Goal: Transaction & Acquisition: Purchase product/service

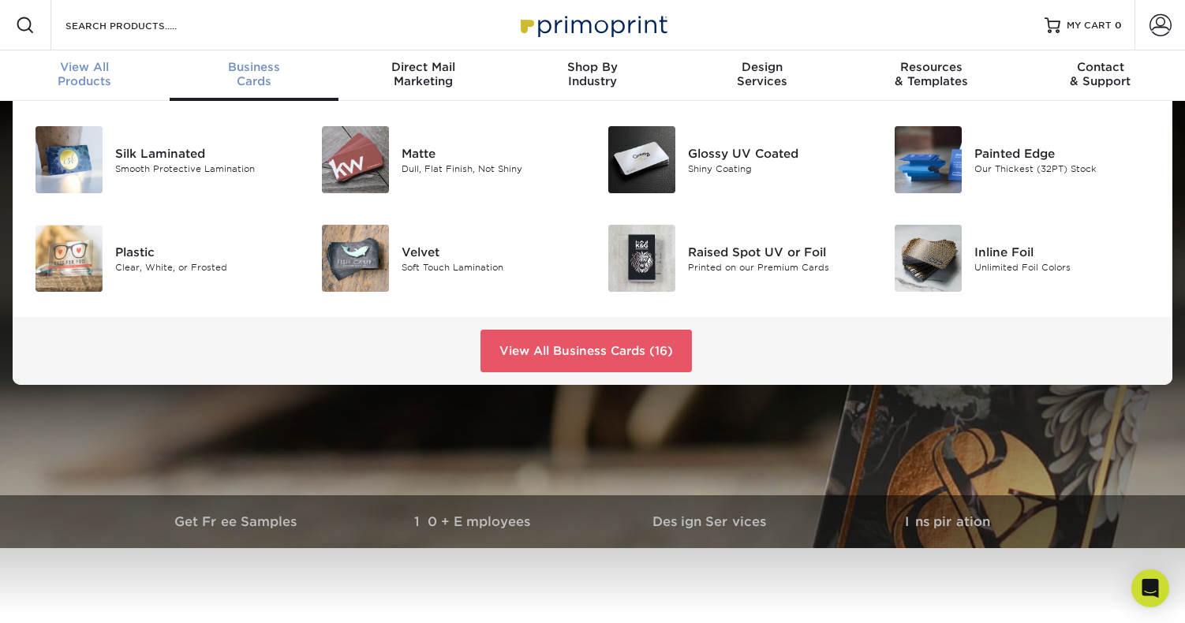
click at [92, 69] on span "View All" at bounding box center [85, 67] width 170 height 14
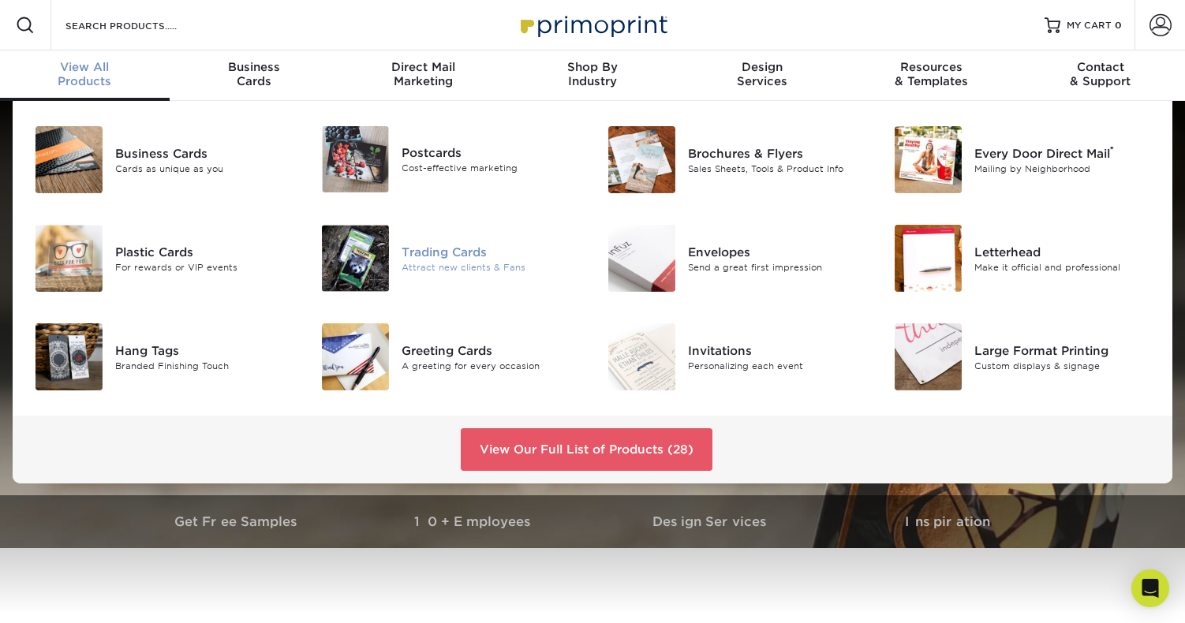
click at [460, 252] on div "Trading Cards" at bounding box center [491, 251] width 179 height 17
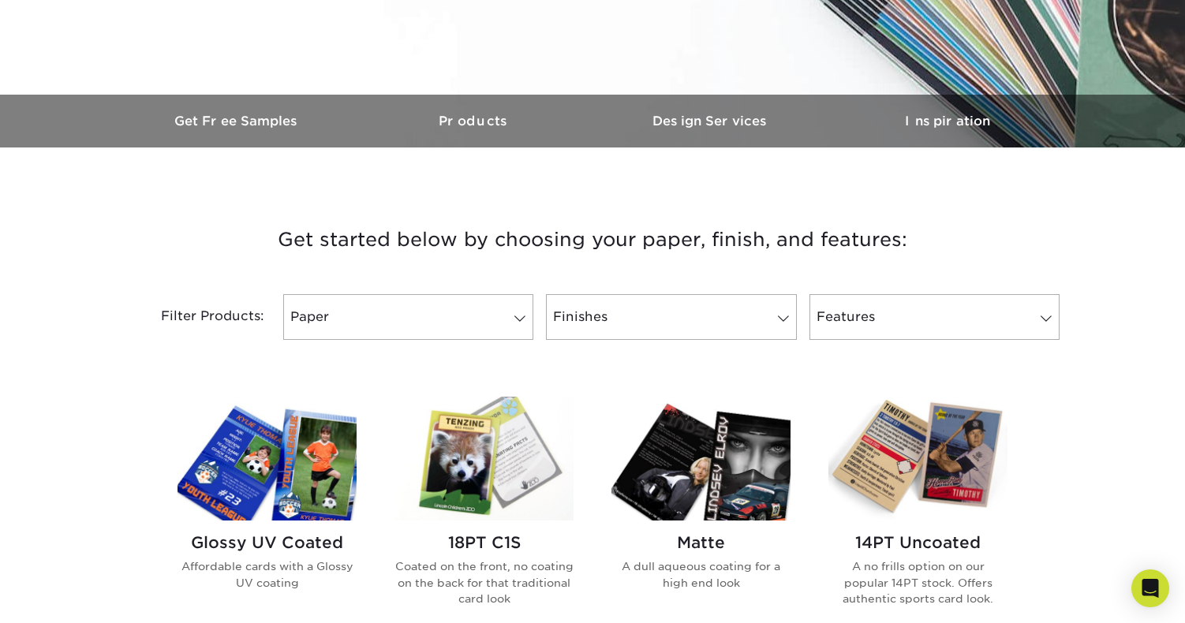
scroll to position [430, 0]
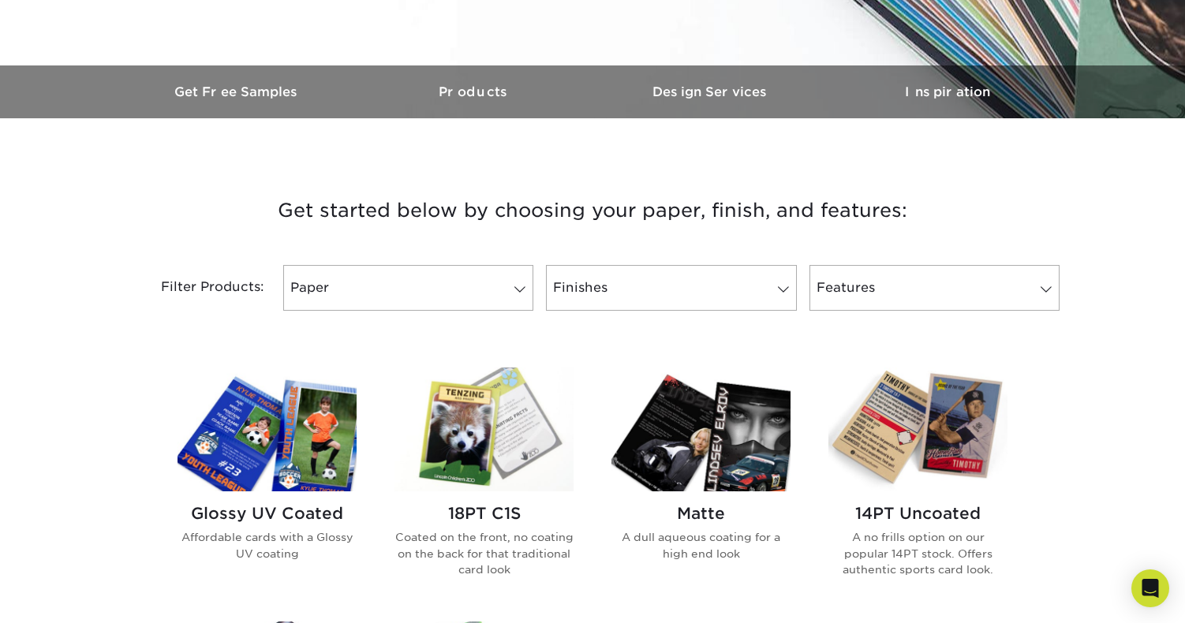
click at [269, 452] on img at bounding box center [267, 430] width 179 height 124
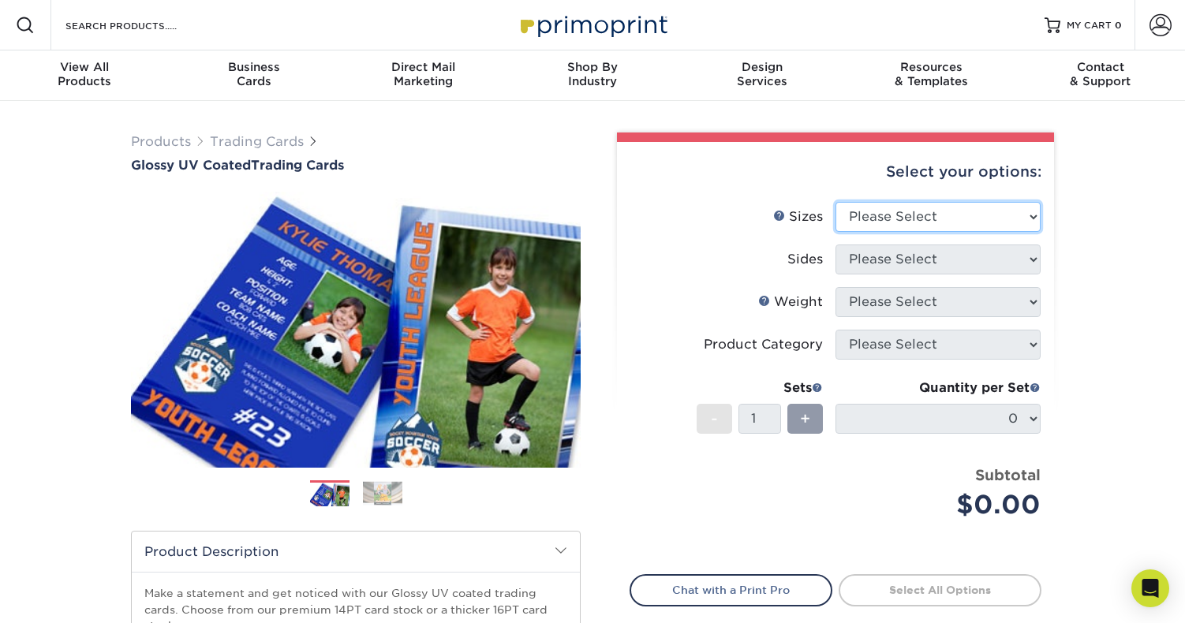
click at [903, 213] on select "Please Select 2.5" x 3.5"" at bounding box center [938, 217] width 205 height 30
select select "2.50x3.50"
click at [836, 202] on select "Please Select 2.5" x 3.5"" at bounding box center [938, 217] width 205 height 30
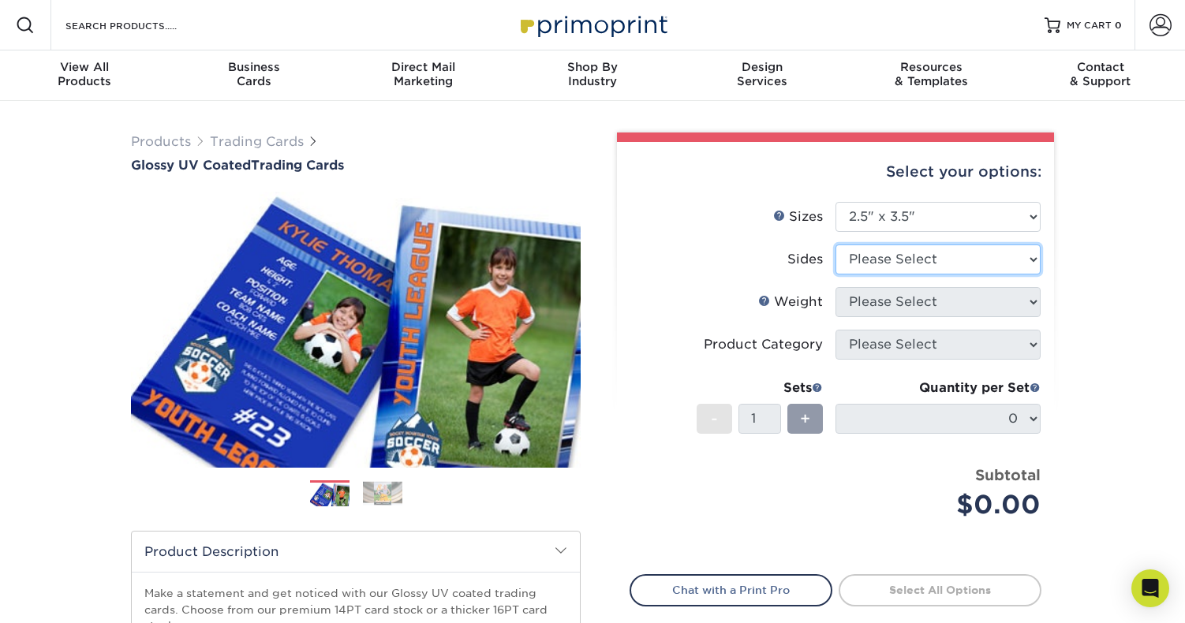
click at [912, 259] on select "Please Select Print Both Sides Print Front Only" at bounding box center [938, 260] width 205 height 30
select select "13abbda7-1d64-4f25-8bb2-c179b224825d"
click at [836, 245] on select "Please Select Print Both Sides Print Front Only" at bounding box center [938, 260] width 205 height 30
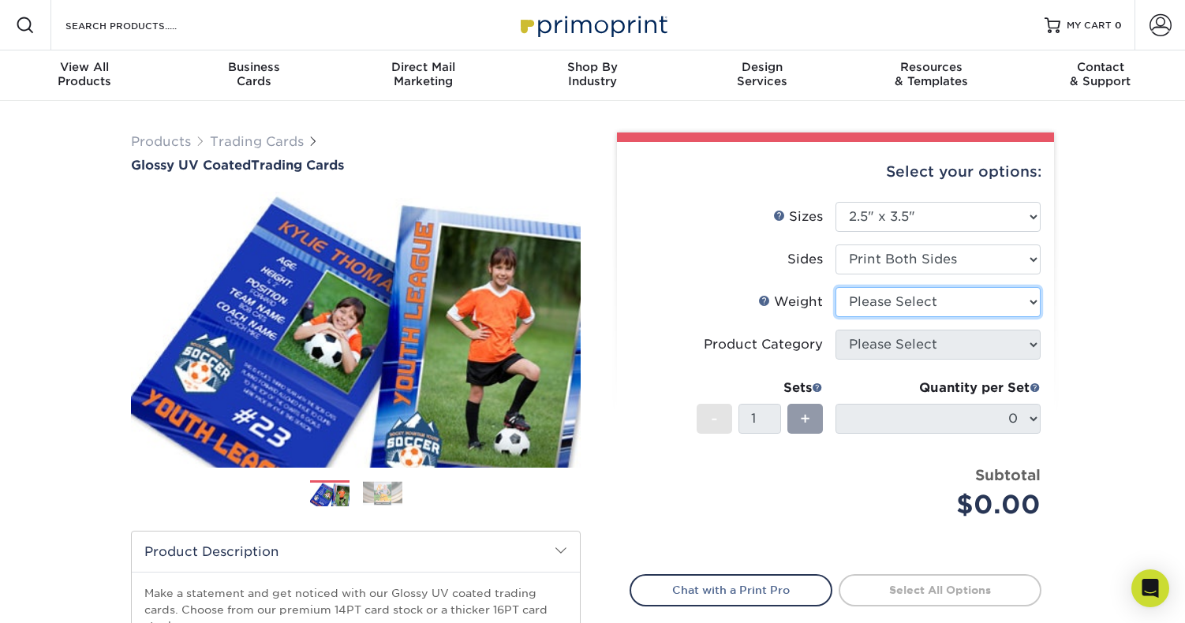
click at [885, 297] on select "Please Select 16PT 14PT 18PT C1S" at bounding box center [938, 302] width 205 height 30
select select "16PT"
click at [836, 287] on select "Please Select 16PT 14PT 18PT C1S" at bounding box center [938, 302] width 205 height 30
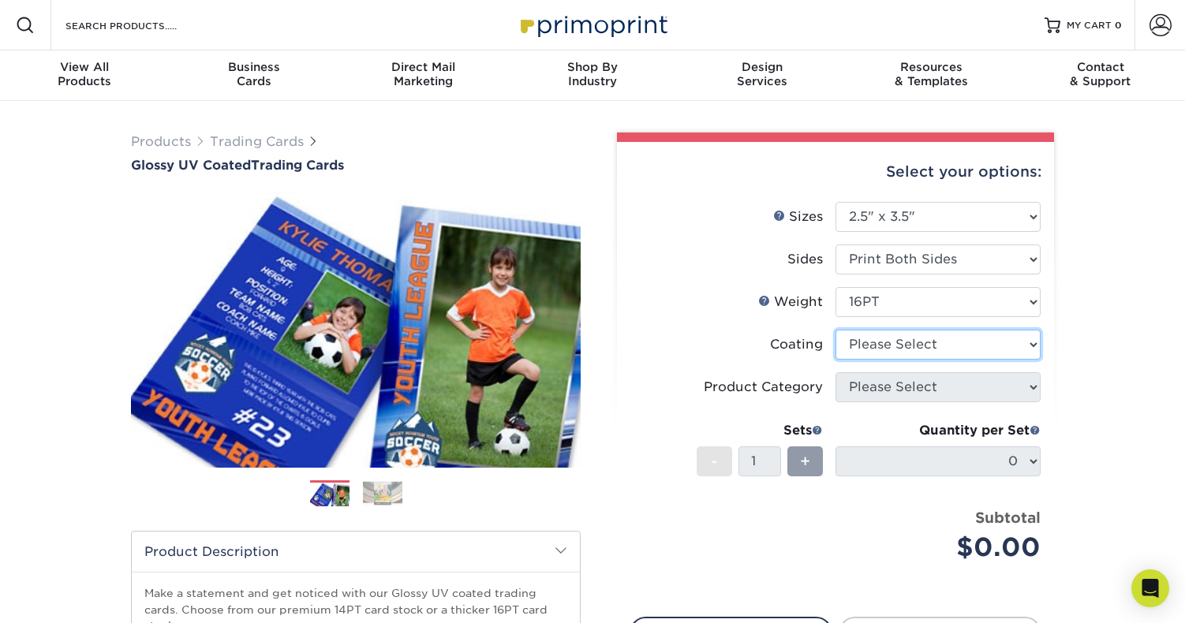
click at [887, 346] on select at bounding box center [938, 345] width 205 height 30
click at [836, 330] on select at bounding box center [938, 345] width 205 height 30
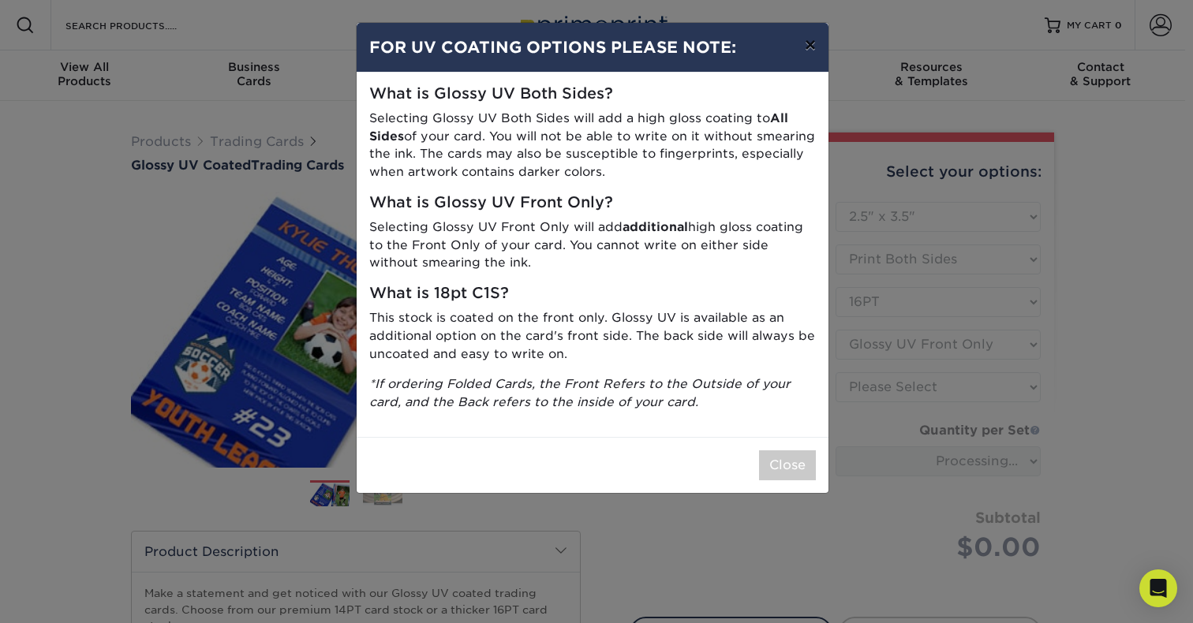
click at [810, 48] on button "×" at bounding box center [810, 45] width 36 height 44
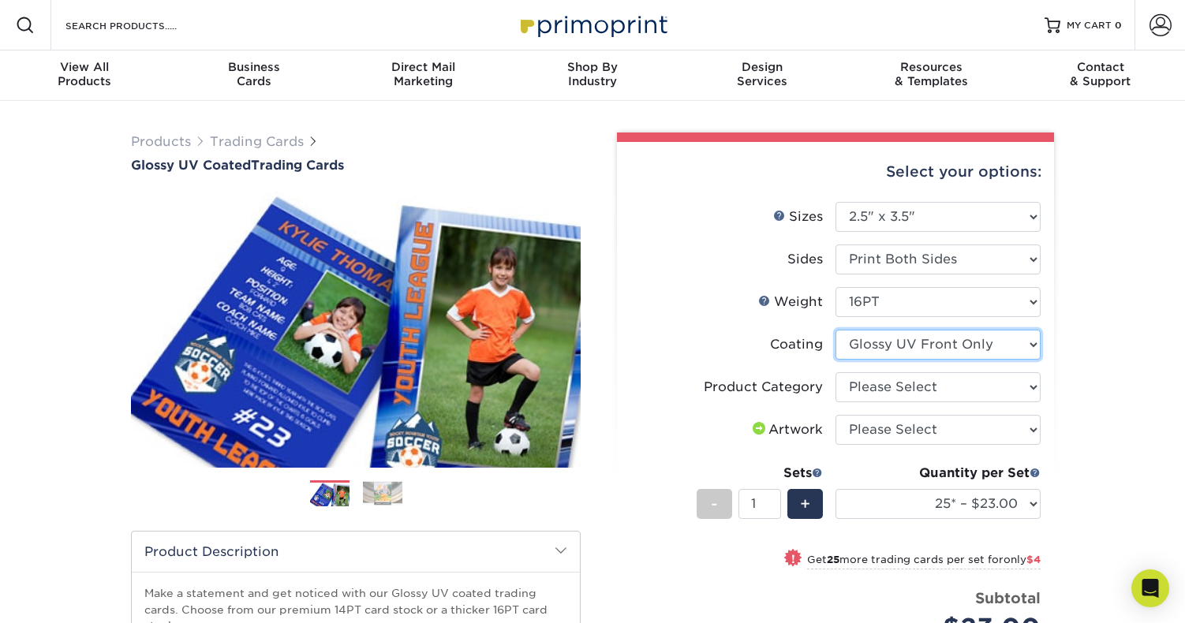
click at [910, 344] on select at bounding box center [938, 345] width 205 height 30
select select "ae367451-b2b8-45df-a344-0f05b6a12993"
click at [836, 330] on select at bounding box center [938, 345] width 205 height 30
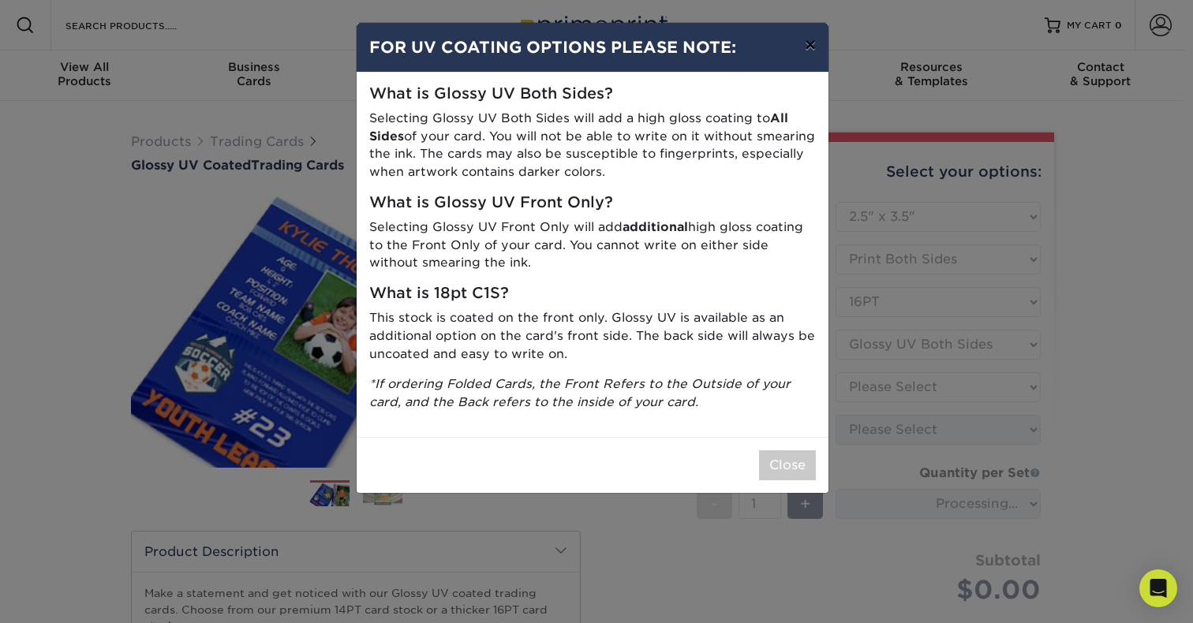
click at [806, 50] on button "×" at bounding box center [810, 45] width 36 height 44
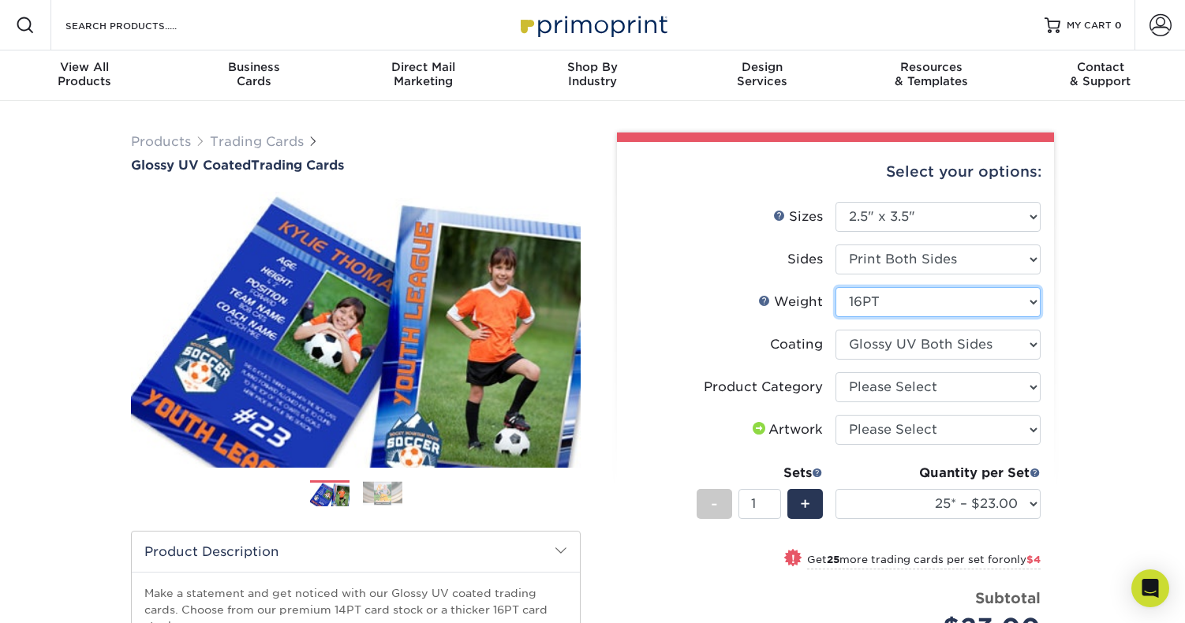
click at [894, 302] on select "Please Select 16PT 14PT 18PT C1S" at bounding box center [938, 302] width 205 height 30
select select "18PTC1S"
click at [836, 287] on select "Please Select 16PT 14PT 18PT C1S" at bounding box center [938, 302] width 205 height 30
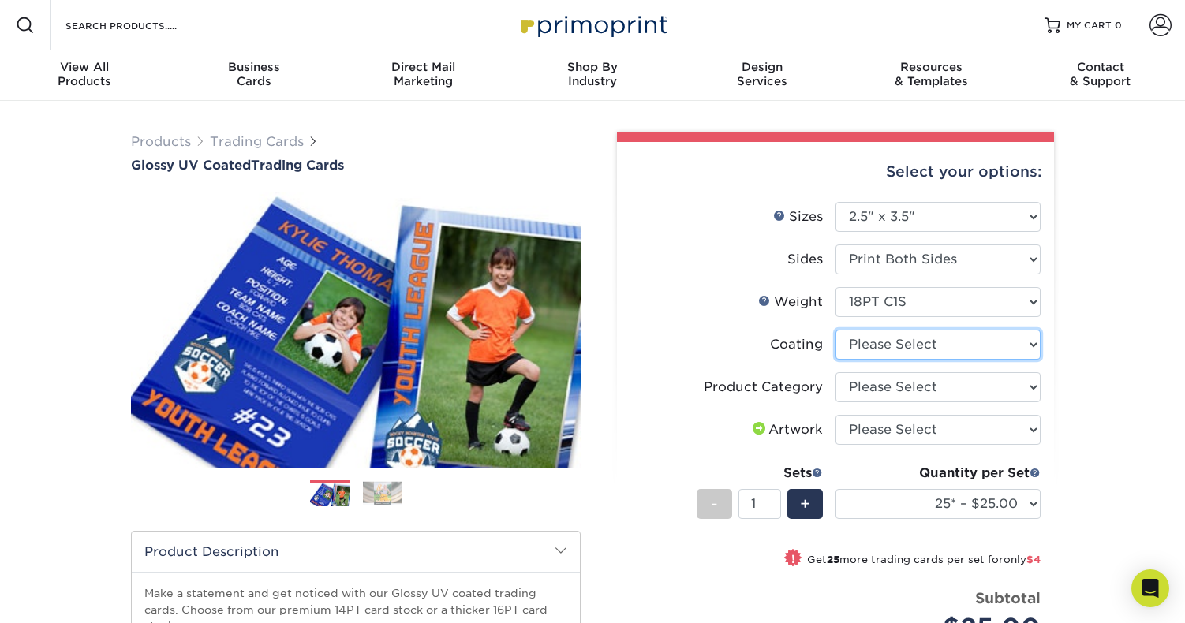
click at [929, 348] on select at bounding box center [938, 345] width 205 height 30
select select "1e8116af-acfc-44b1-83dc-8181aa338834"
click at [836, 330] on select at bounding box center [938, 345] width 205 height 30
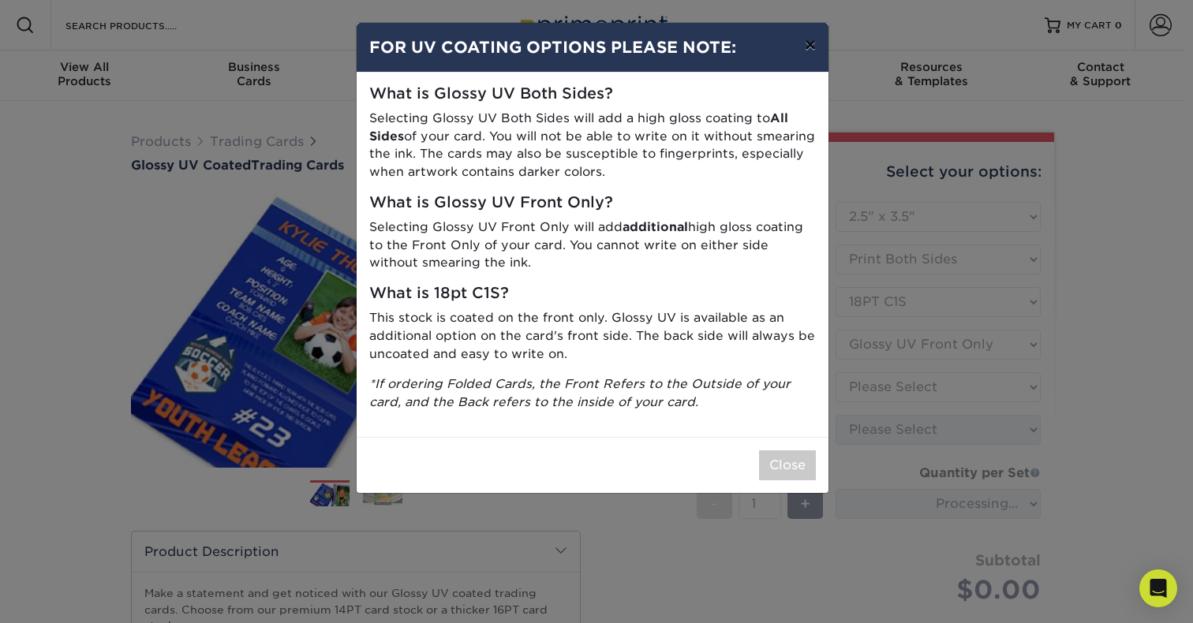
click at [811, 41] on button "×" at bounding box center [810, 45] width 36 height 44
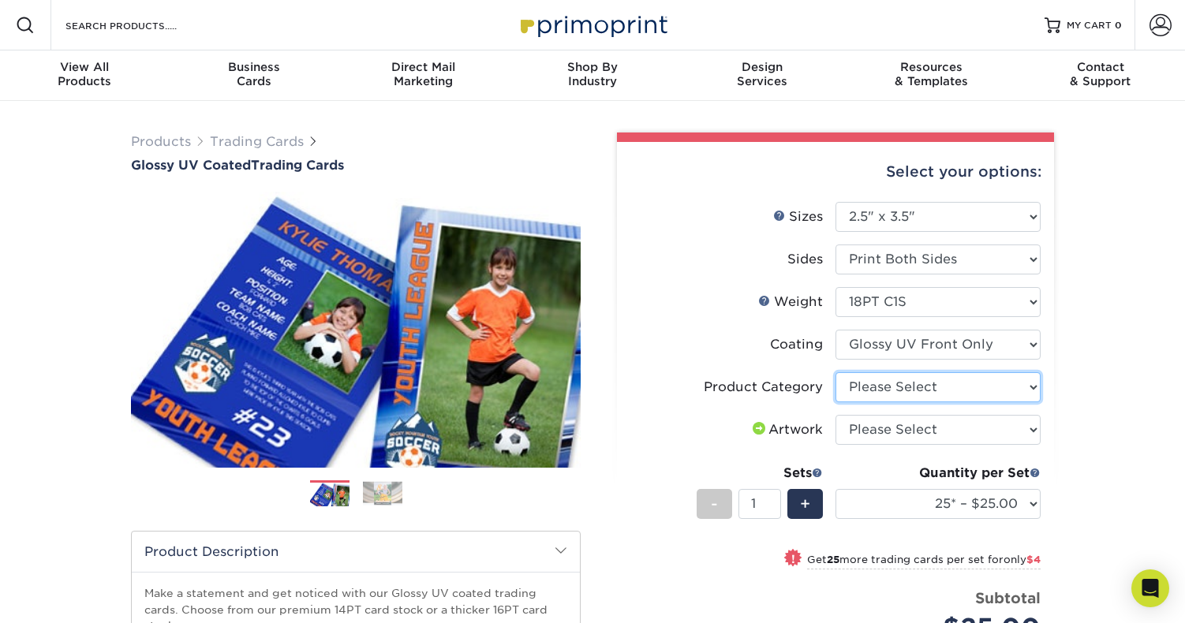
click at [907, 383] on select "Please Select Trading Cards" at bounding box center [938, 387] width 205 height 30
select select "c2f9bce9-36c2-409d-b101-c29d9d031e18"
click at [836, 372] on select "Please Select Trading Cards" at bounding box center [938, 387] width 205 height 30
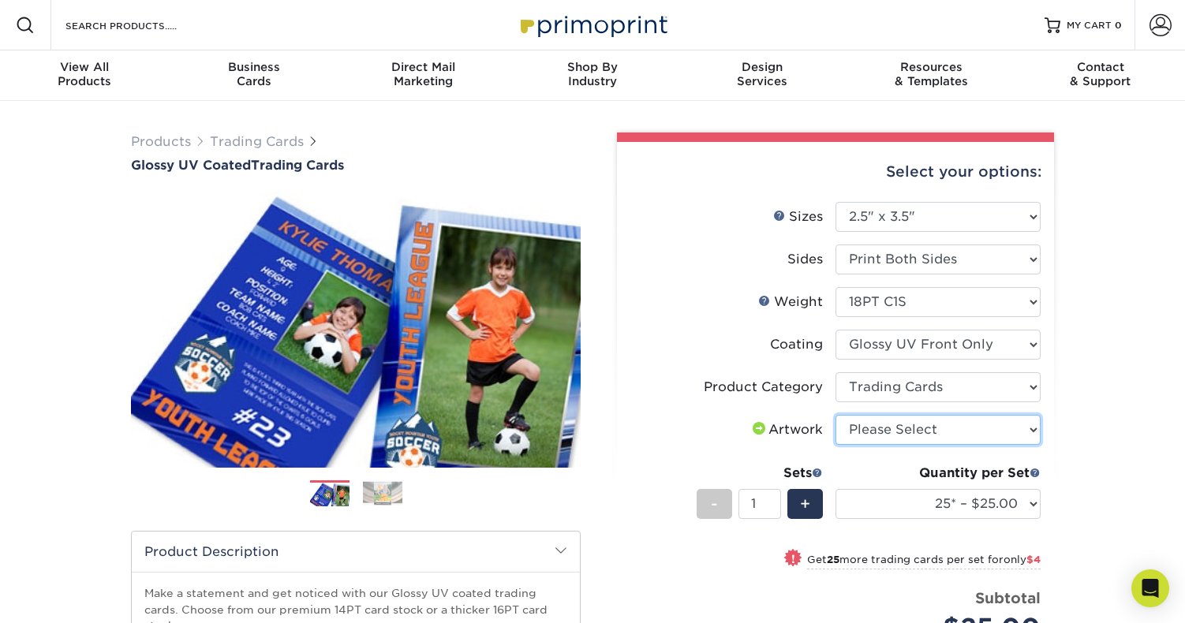
click at [880, 432] on select "Please Select I will upload files I need a design - $100" at bounding box center [938, 430] width 205 height 30
select select "upload"
click at [836, 415] on select "Please Select I will upload files I need a design - $100" at bounding box center [938, 430] width 205 height 30
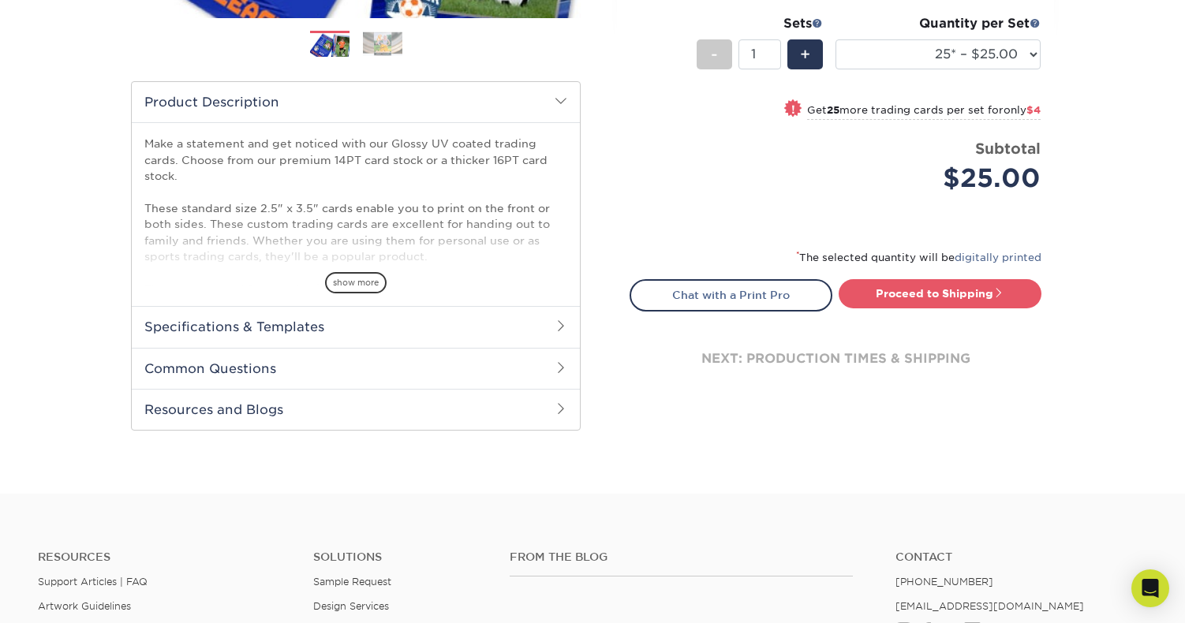
scroll to position [478, 0]
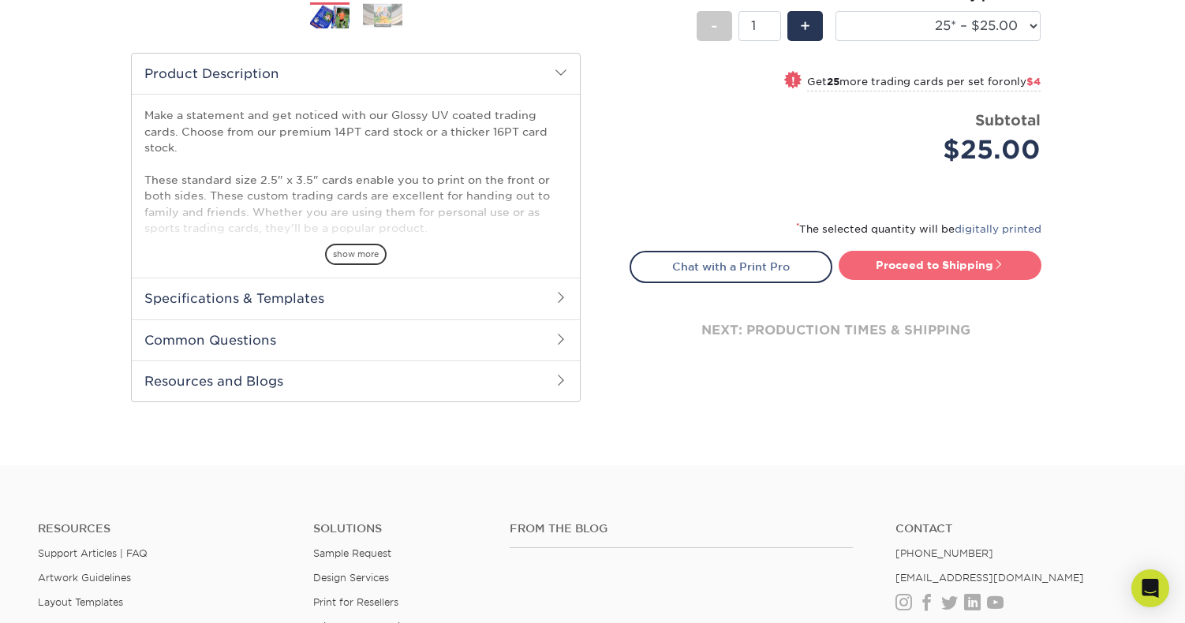
click at [909, 262] on link "Proceed to Shipping" at bounding box center [940, 265] width 203 height 28
type input "Set 1"
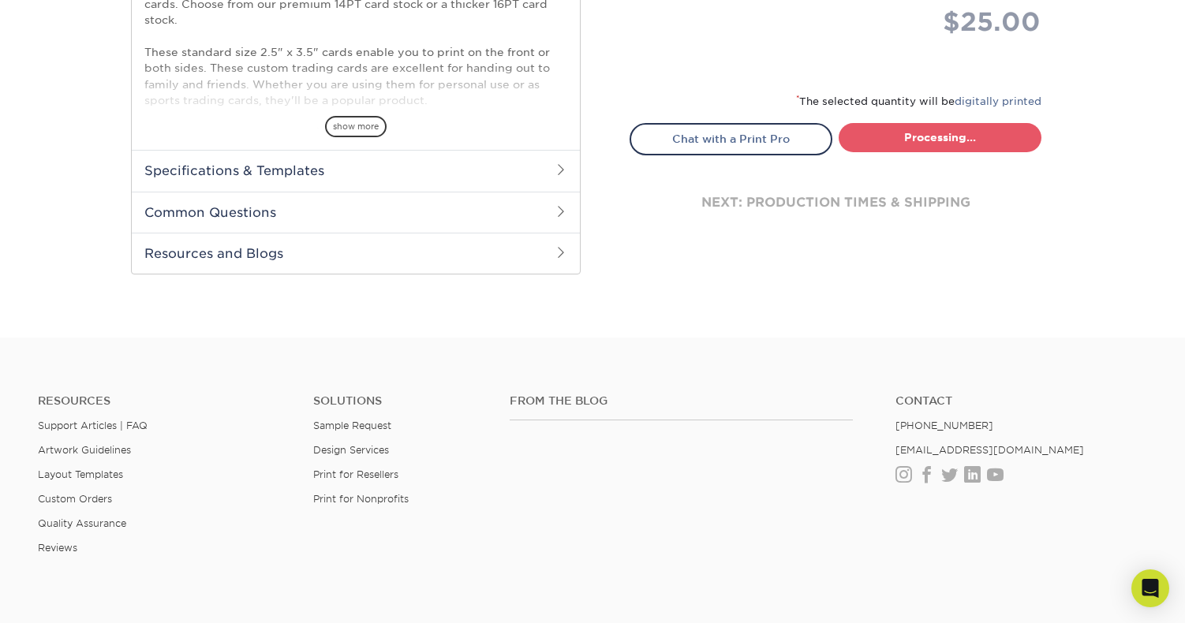
select select "08588386-0599-420e-8c79-4535039915a0"
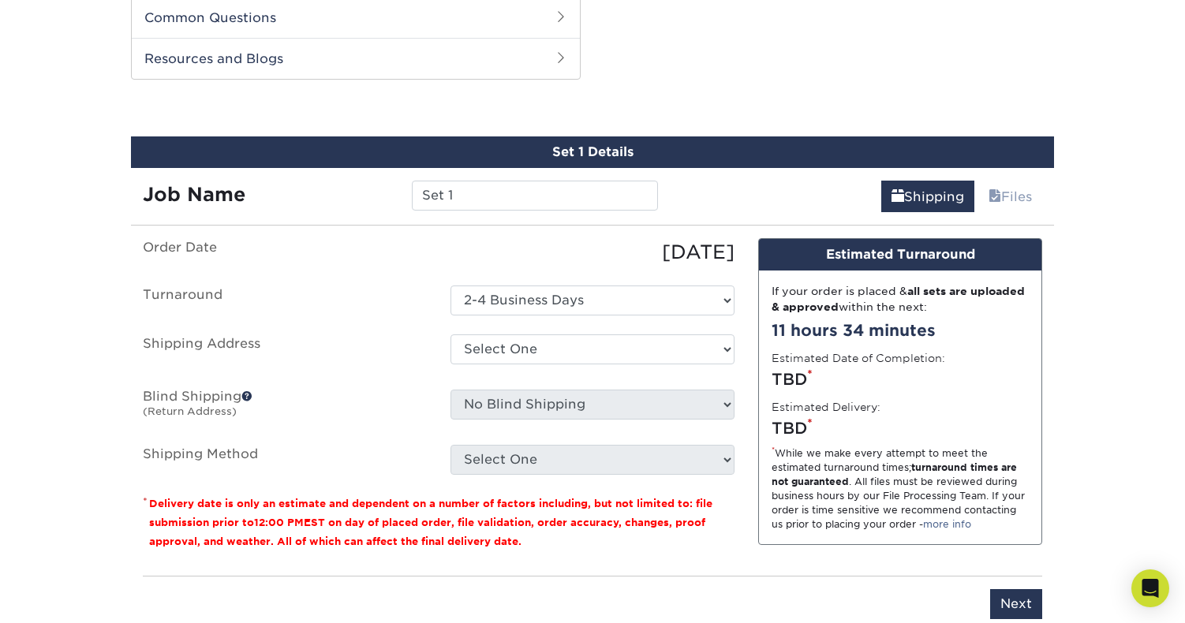
scroll to position [802, 0]
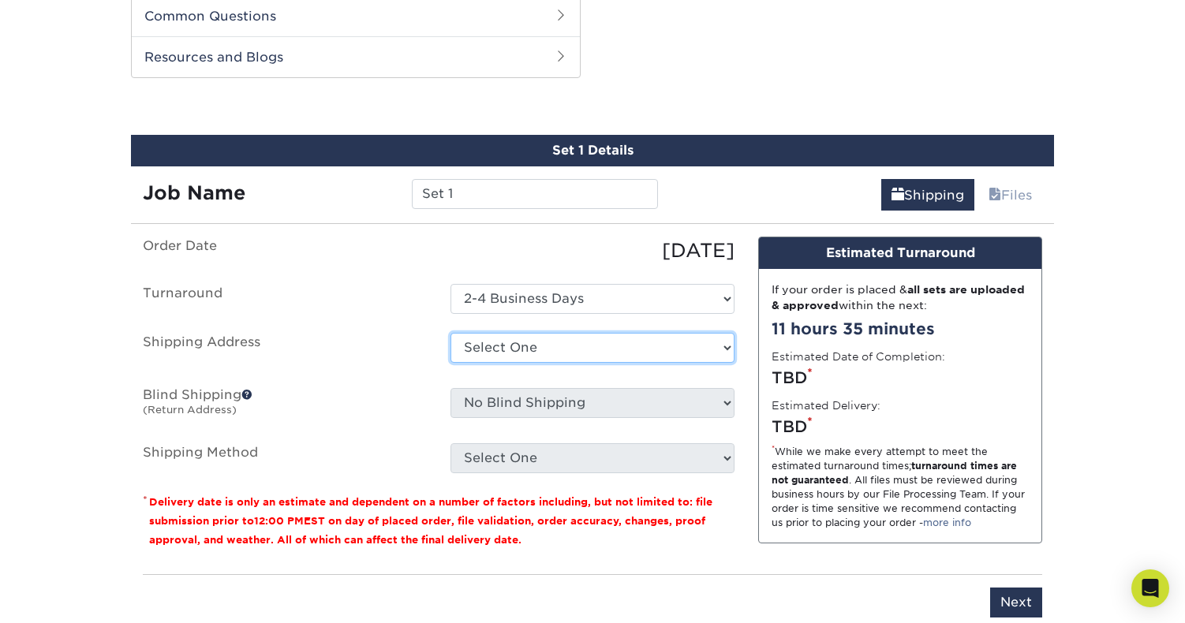
click at [526, 348] on select "Select One + Add New Address - Login" at bounding box center [593, 348] width 284 height 30
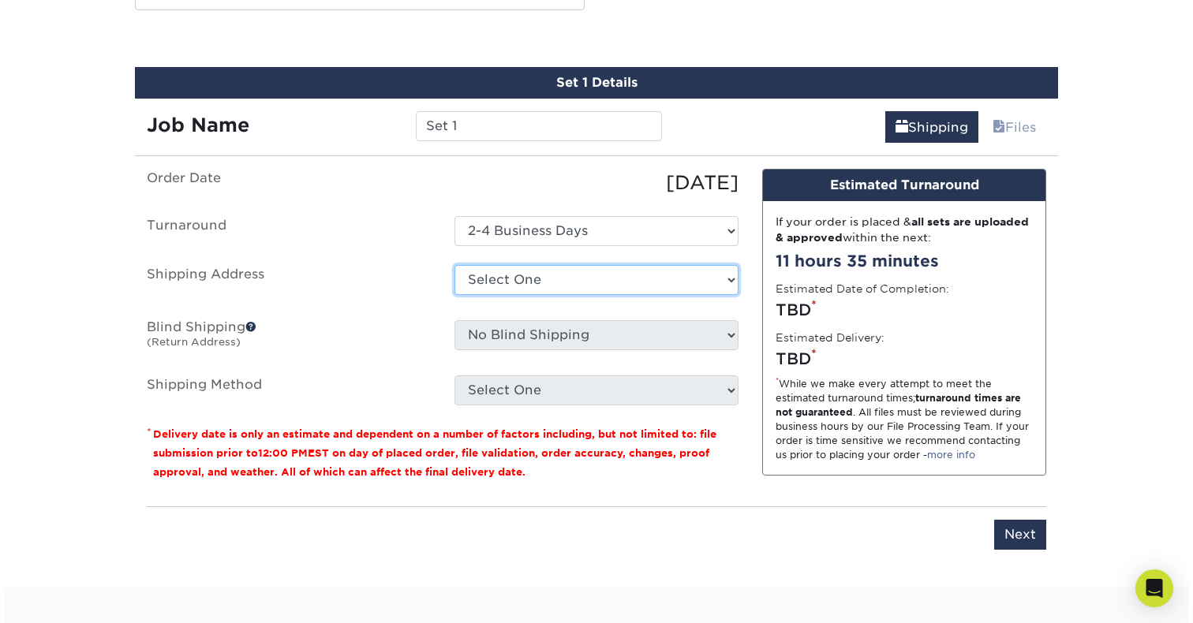
scroll to position [872, 0]
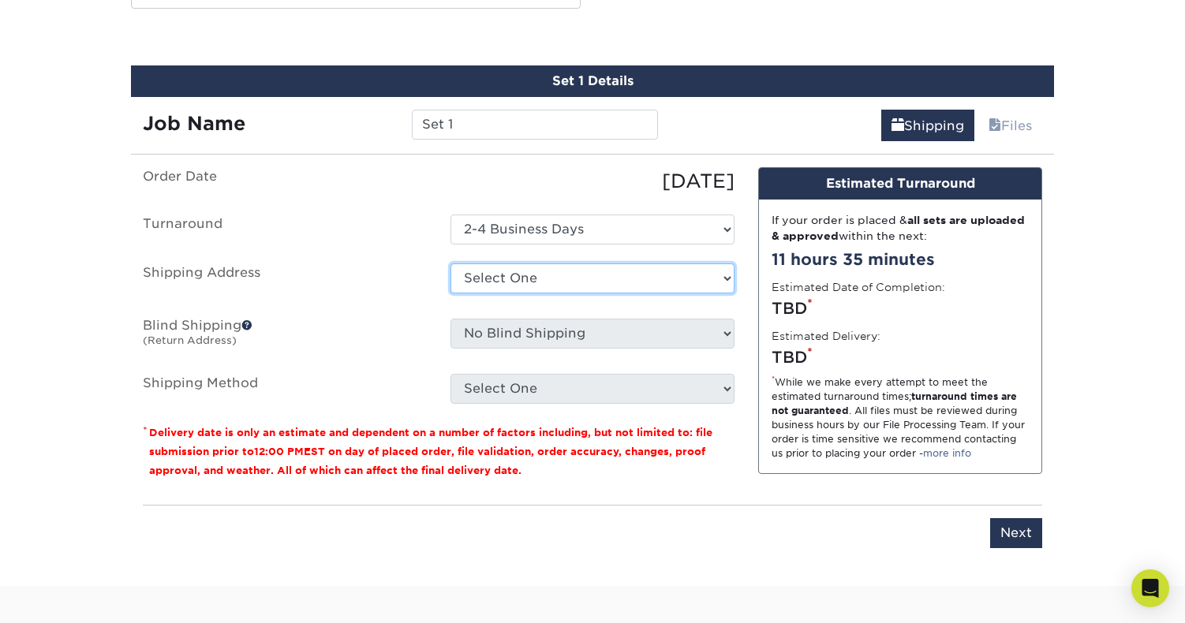
click at [503, 273] on select "Select One + Add New Address - Login" at bounding box center [593, 279] width 284 height 30
select select "newaddress"
click at [451, 264] on select "Select One + Add New Address - Login" at bounding box center [593, 279] width 284 height 30
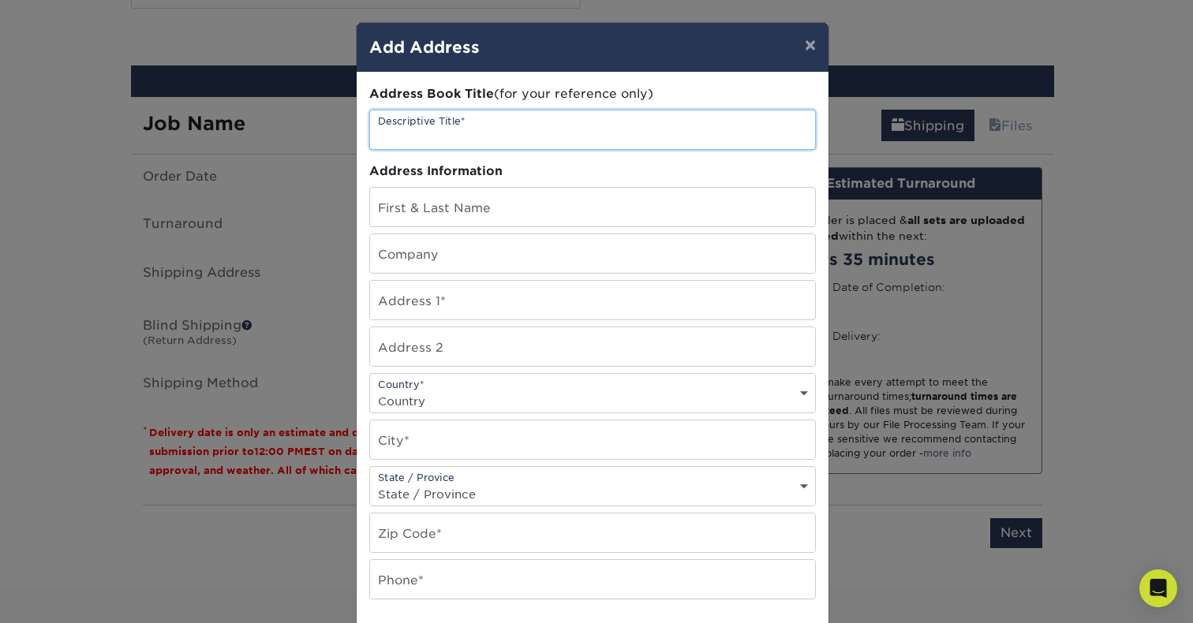
click at [467, 133] on input "text" at bounding box center [592, 129] width 445 height 39
type input "Basil Creature"
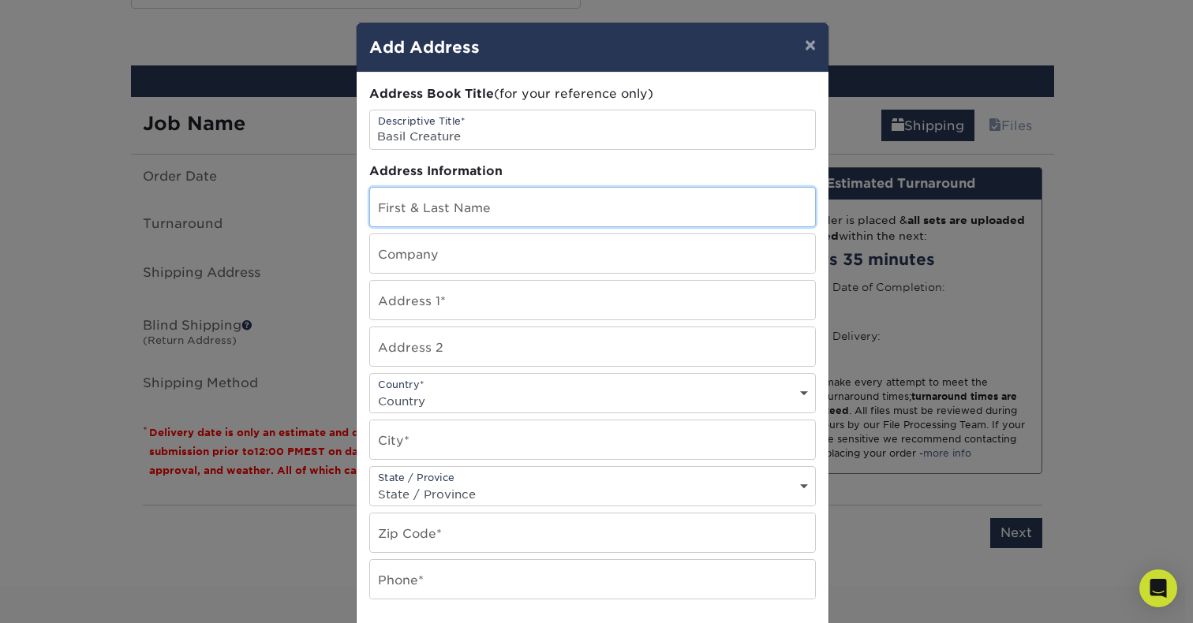
click at [449, 209] on input "text" at bounding box center [592, 207] width 445 height 39
click at [457, 204] on input "Tiff" at bounding box center [592, 207] width 445 height 39
click at [424, 215] on input "Tiff" at bounding box center [592, 207] width 445 height 39
type input "Tiff Hulse"
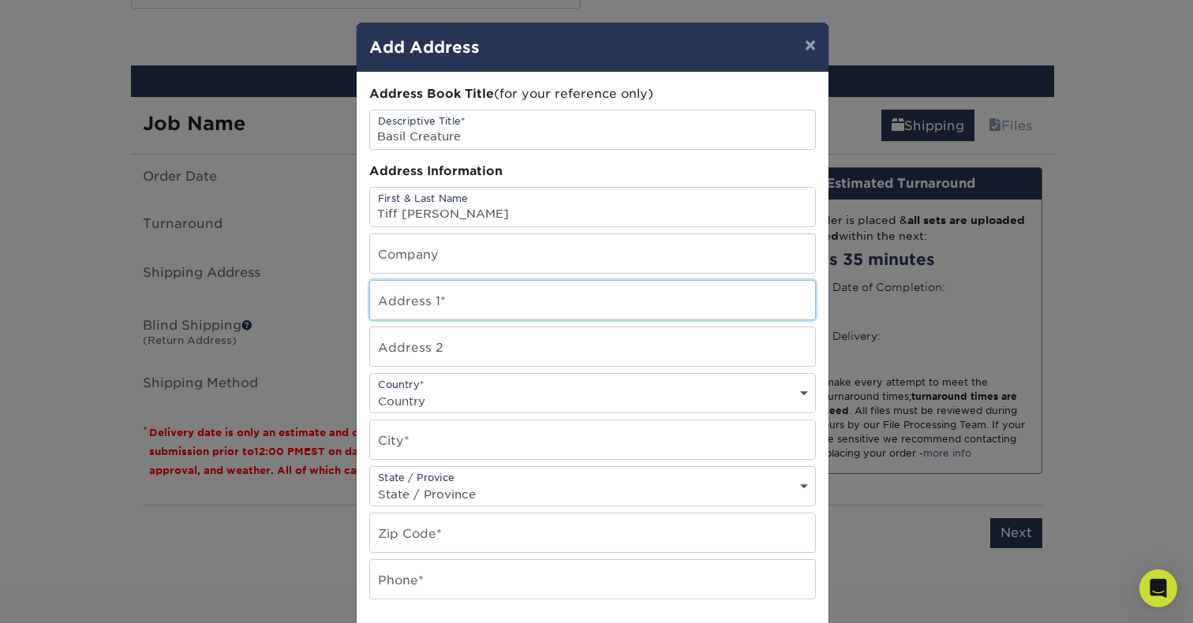
click at [403, 308] on input "text" at bounding box center [592, 300] width 445 height 39
type input "3226 SW 6th Ave"
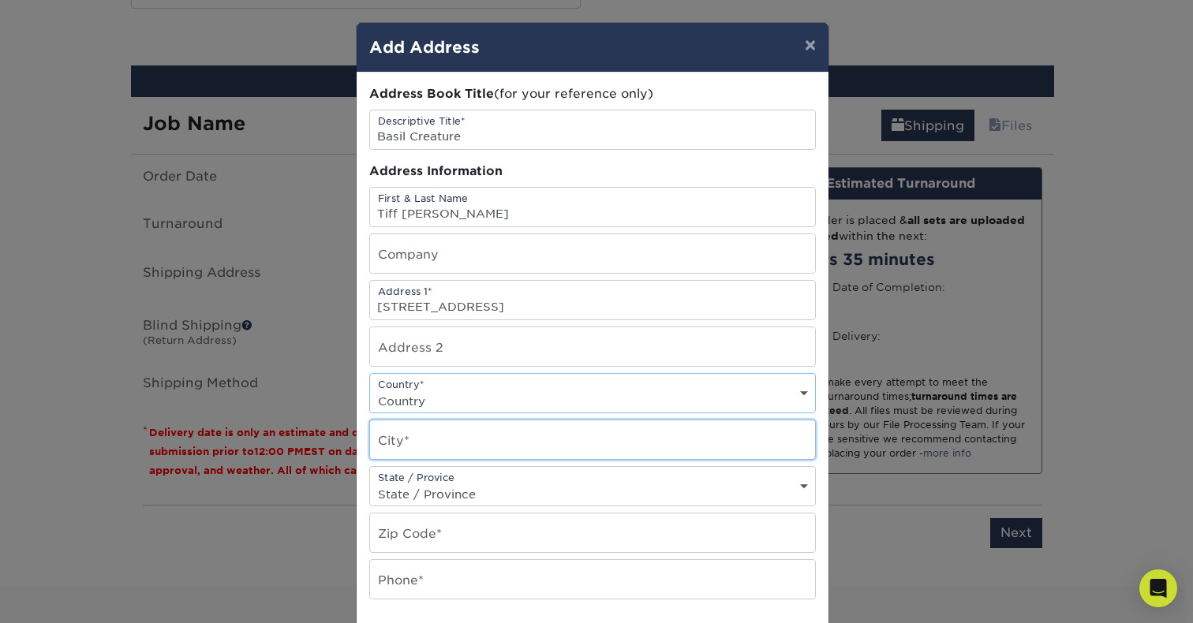
click at [400, 436] on input "text" at bounding box center [592, 440] width 445 height 39
type input "Cape Coral"
click at [417, 396] on select "Country United States Canada ----------------------------- Afghanistan Albania …" at bounding box center [592, 401] width 445 height 23
select select "US"
click at [370, 390] on select "Country United States Canada ----------------------------- Afghanistan Albania …" at bounding box center [592, 401] width 445 height 23
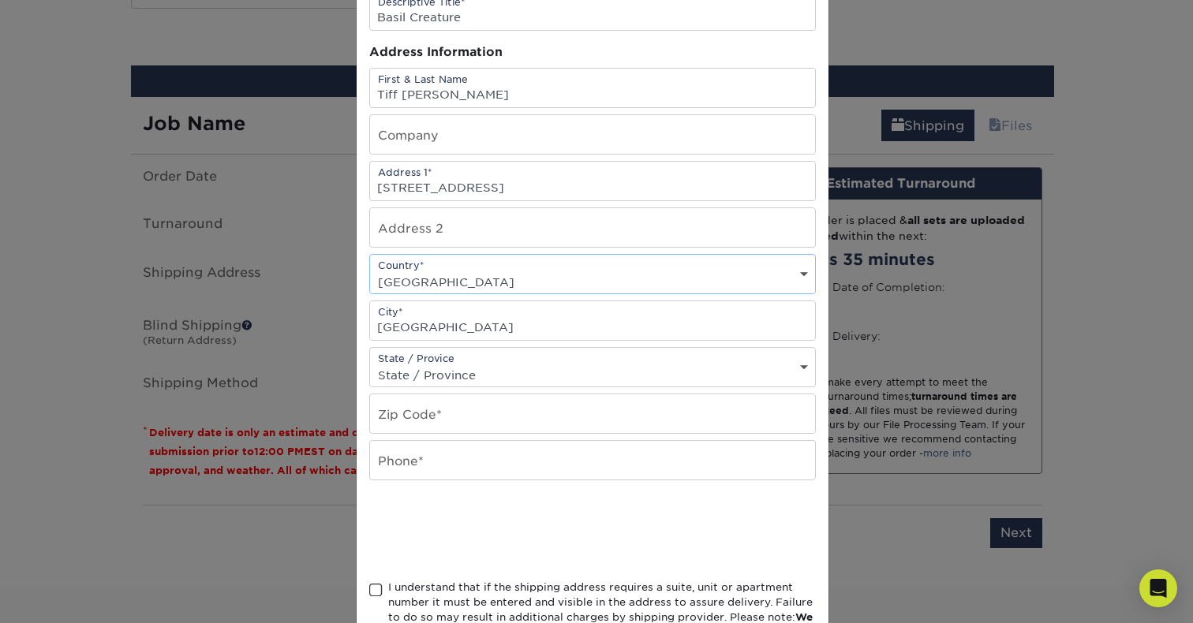
scroll to position [146, 0]
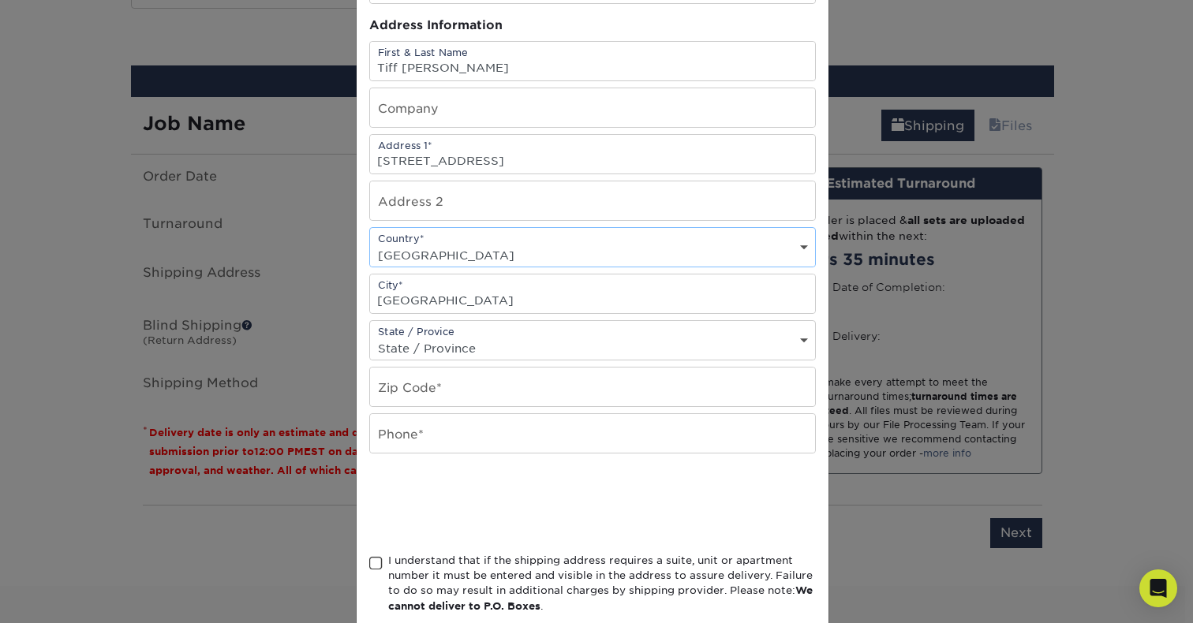
click at [442, 353] on select "State / Province Alabama Alaska Arizona Arkansas California Colorado Connecticu…" at bounding box center [592, 348] width 445 height 23
click at [370, 337] on select "State / Province Alabama Alaska Arizona Arkansas California Colorado Connecticu…" at bounding box center [592, 348] width 445 height 23
click at [436, 347] on select "State / Province Alabama Alaska Arizona Arkansas California Colorado Connecticu…" at bounding box center [592, 348] width 445 height 23
select select "FL"
click at [370, 337] on select "State / Province Alabama Alaska Arizona Arkansas California Colorado Connecticu…" at bounding box center [592, 348] width 445 height 23
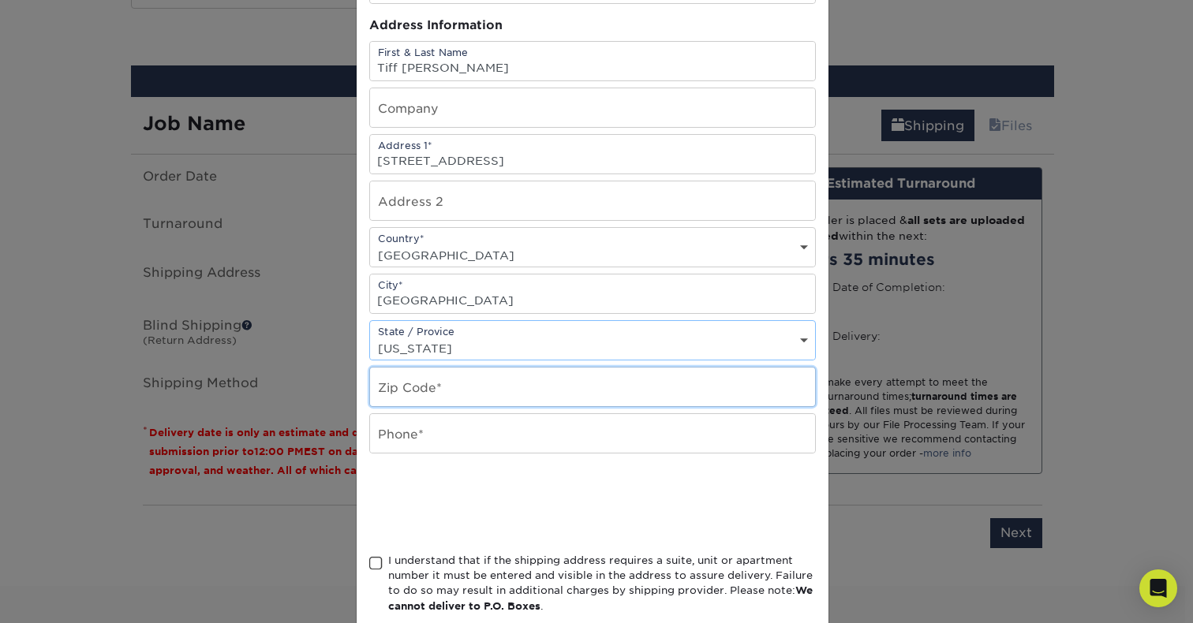
click at [433, 393] on input "text" at bounding box center [592, 387] width 445 height 39
type input "33914"
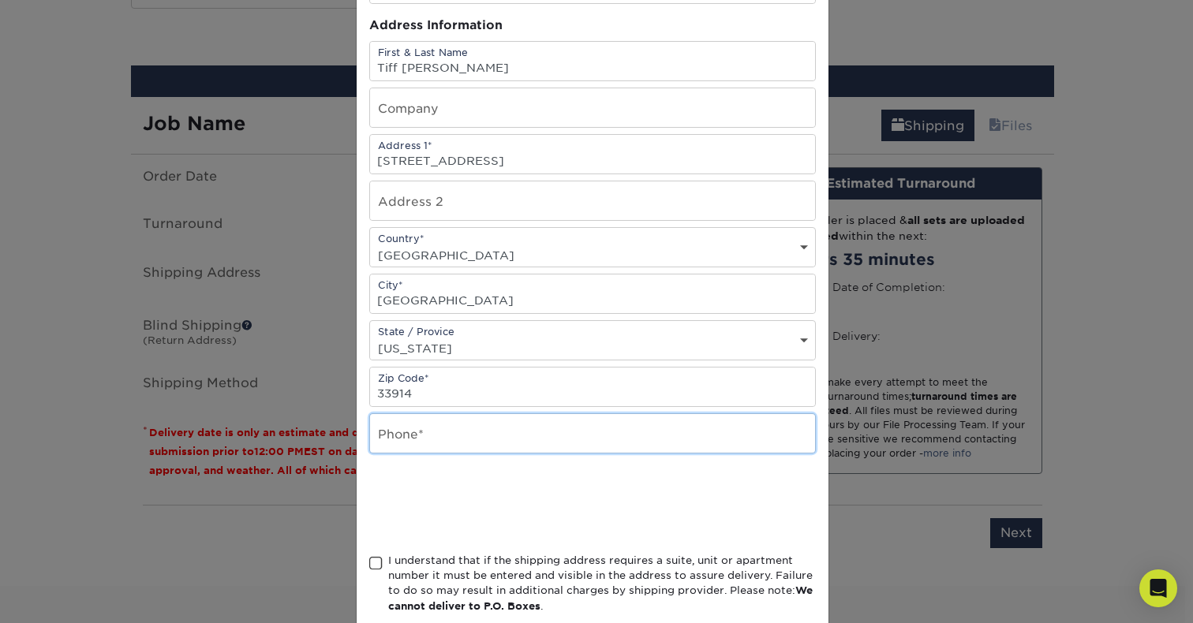
click at [415, 428] on input "text" at bounding box center [592, 433] width 445 height 39
type input "2393219127"
click at [372, 567] on span at bounding box center [375, 563] width 13 height 15
click at [0, 0] on input "I understand that if the shipping address requires a suite, unit or apartment n…" at bounding box center [0, 0] width 0 height 0
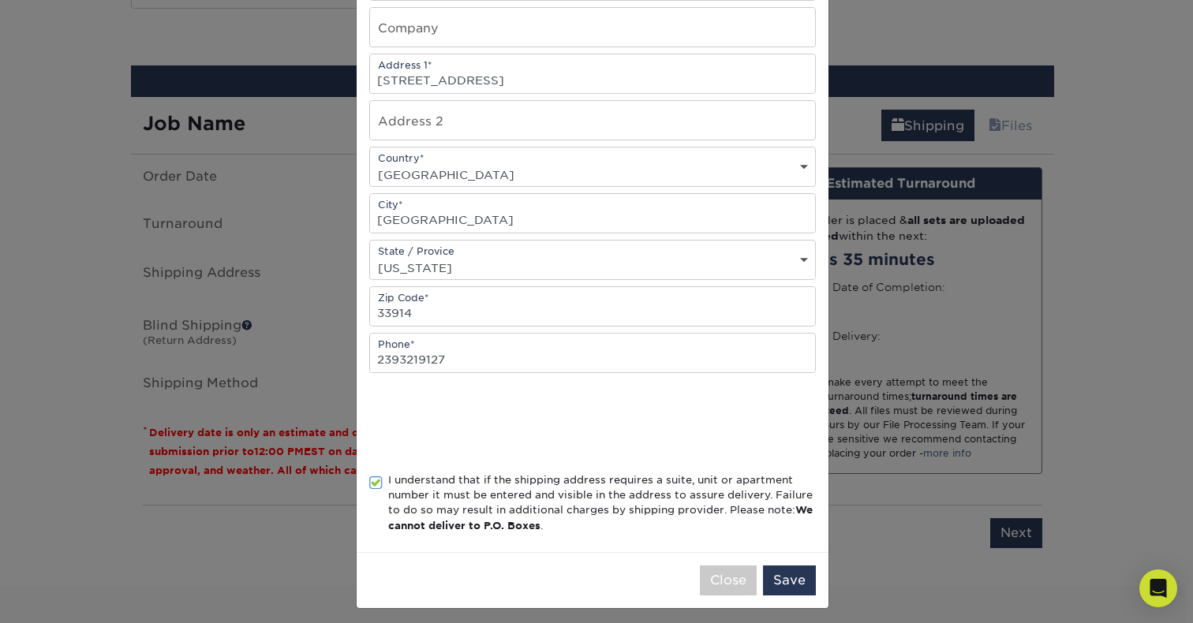
scroll to position [234, 0]
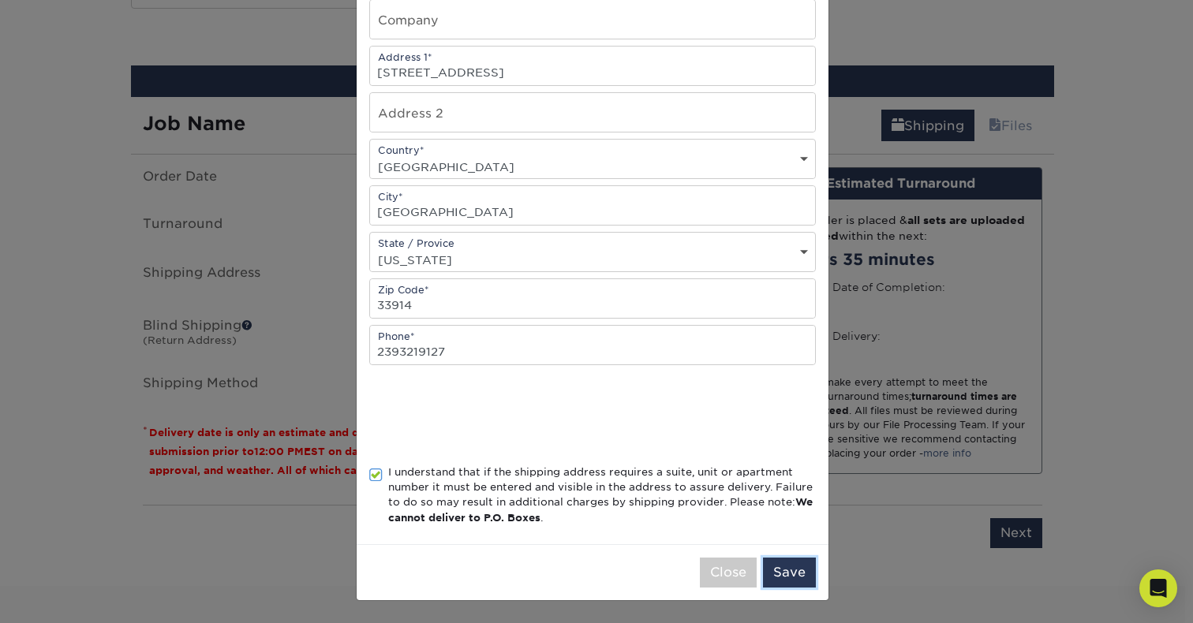
click at [775, 563] on button "Save" at bounding box center [789, 573] width 53 height 30
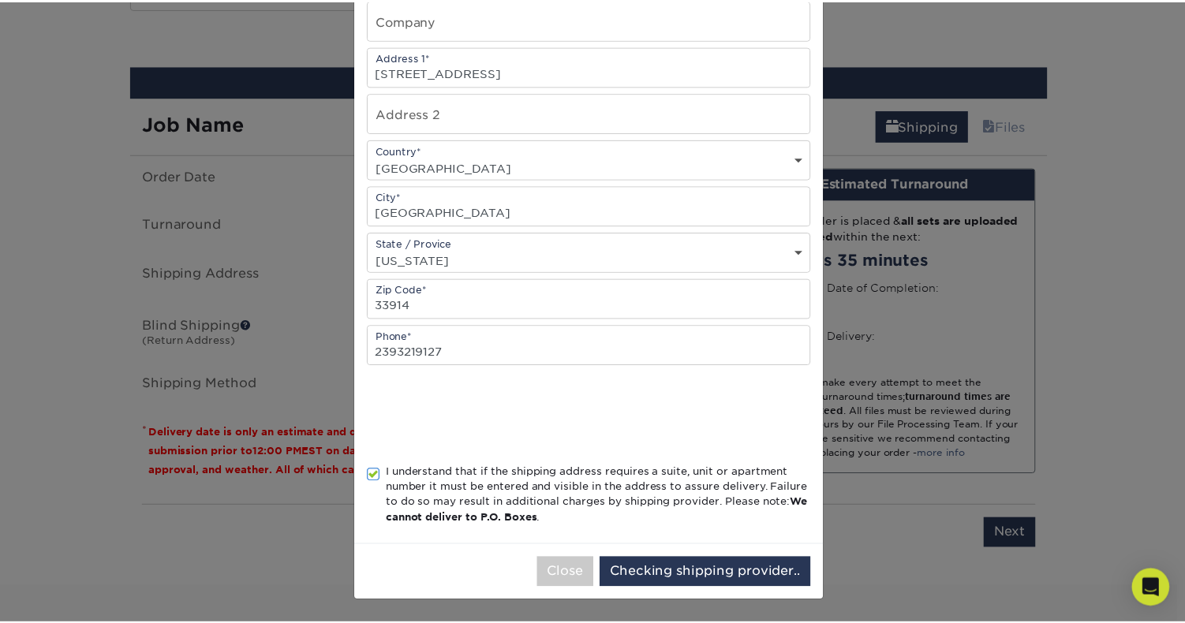
scroll to position [0, 0]
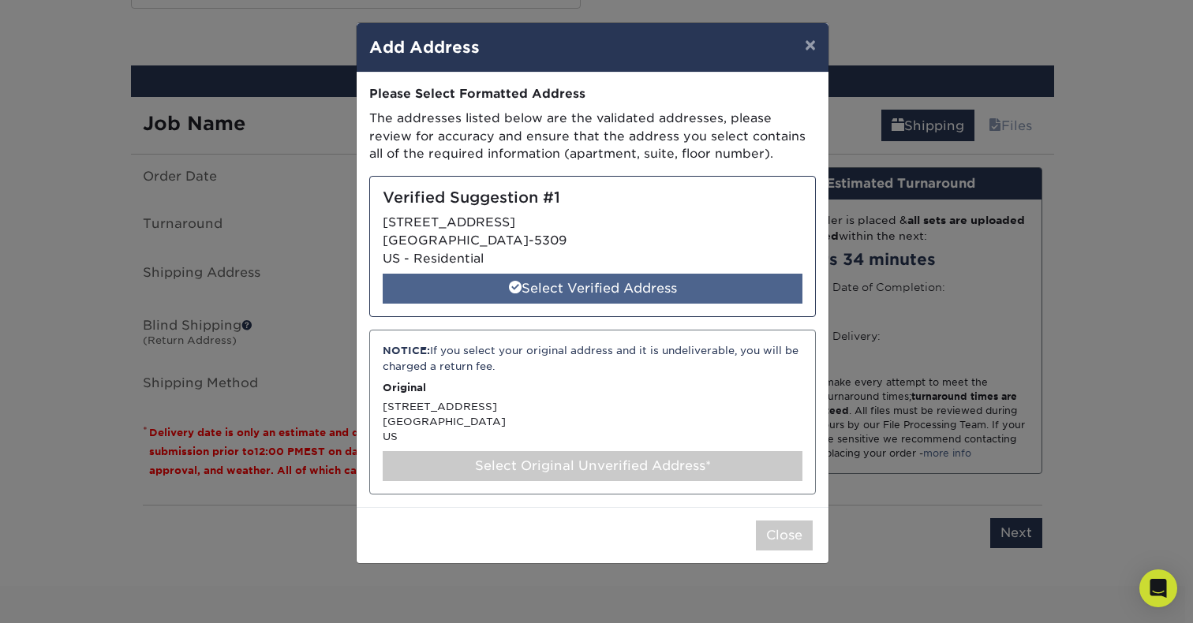
click at [720, 283] on div "Select Verified Address" at bounding box center [593, 289] width 420 height 30
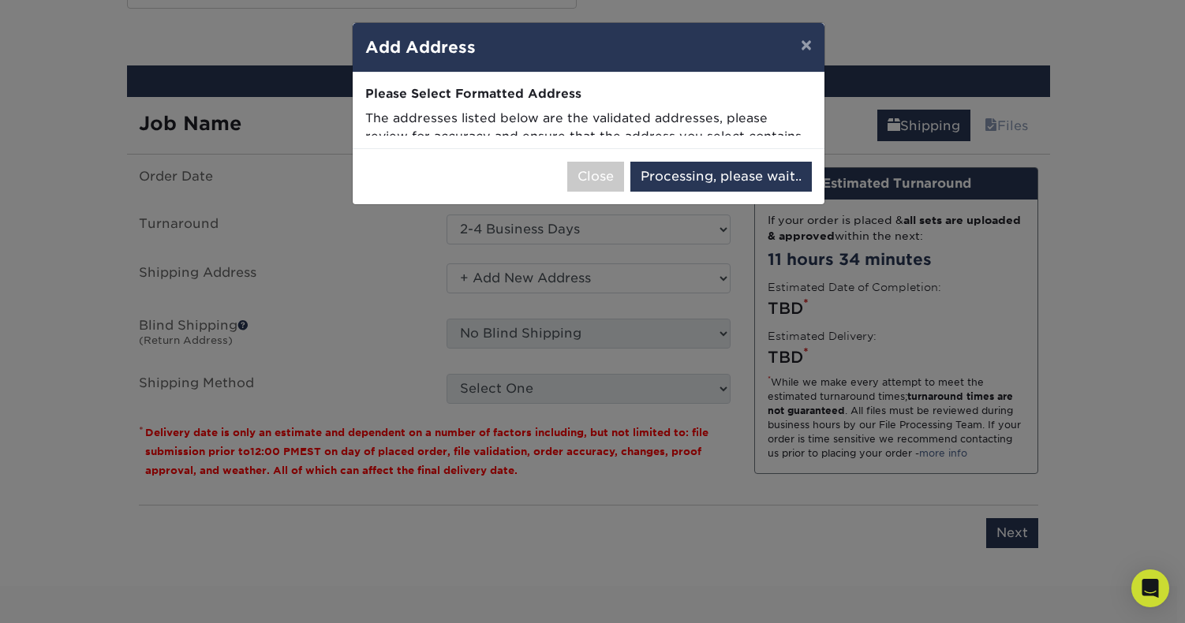
select select "286285"
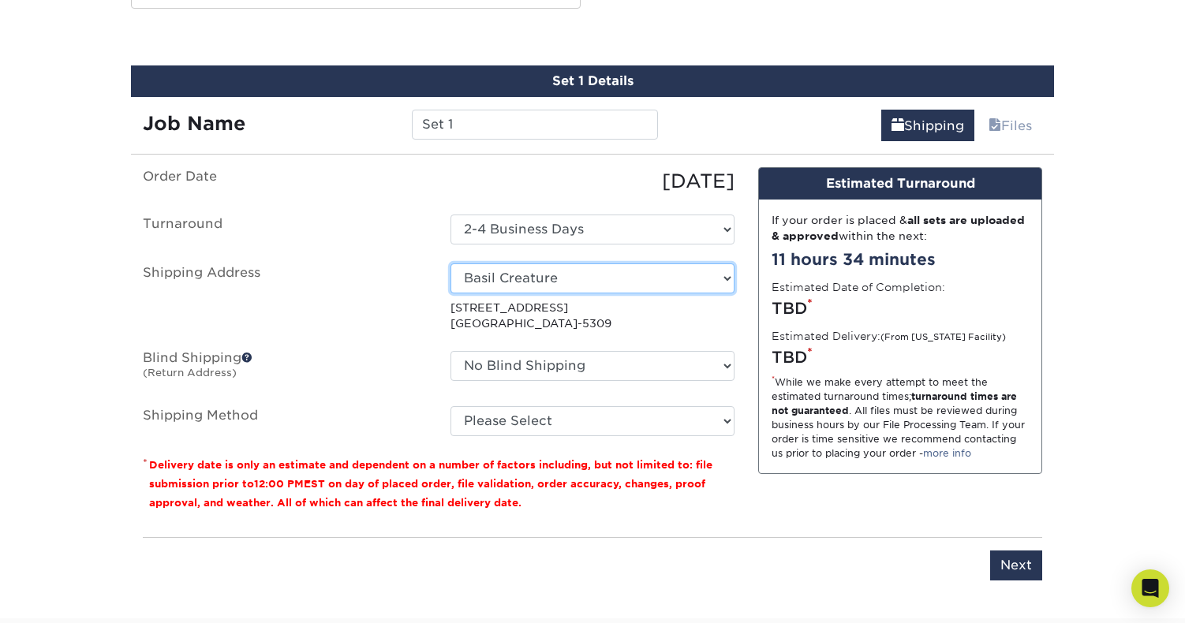
click at [537, 276] on select "Select One Basil Creature + Add New Address - Login" at bounding box center [593, 279] width 284 height 30
click at [451, 264] on select "Select One Basil Creature + Add New Address - Login" at bounding box center [593, 279] width 284 height 30
click at [1011, 560] on input "Next" at bounding box center [1016, 566] width 52 height 30
type input "Next"
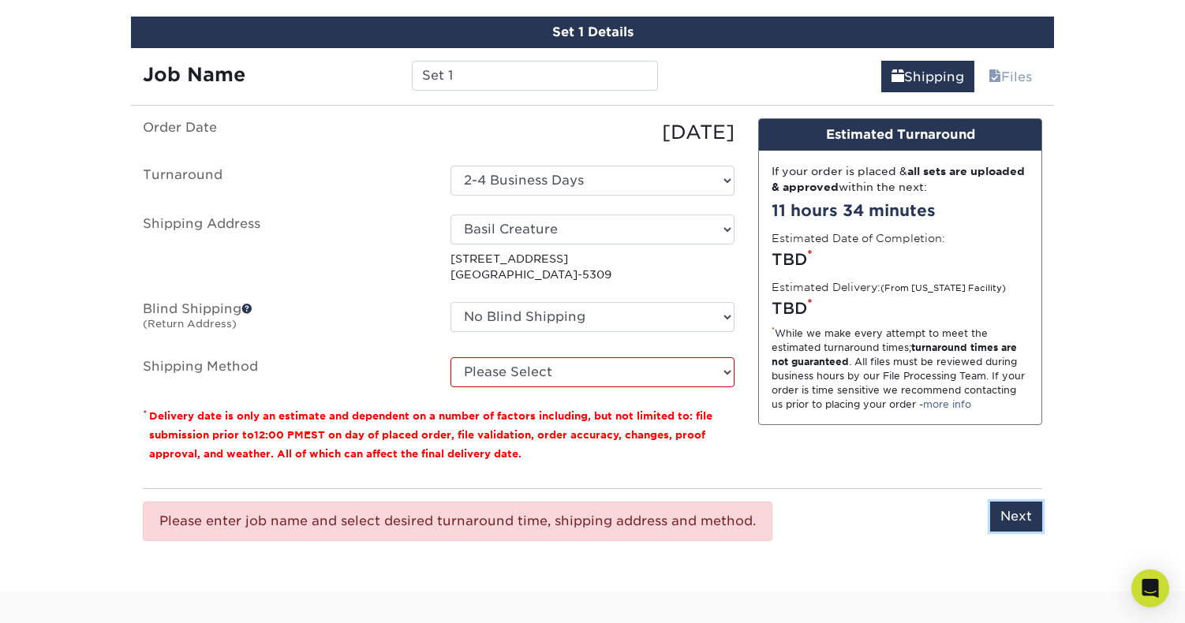
scroll to position [911, 0]
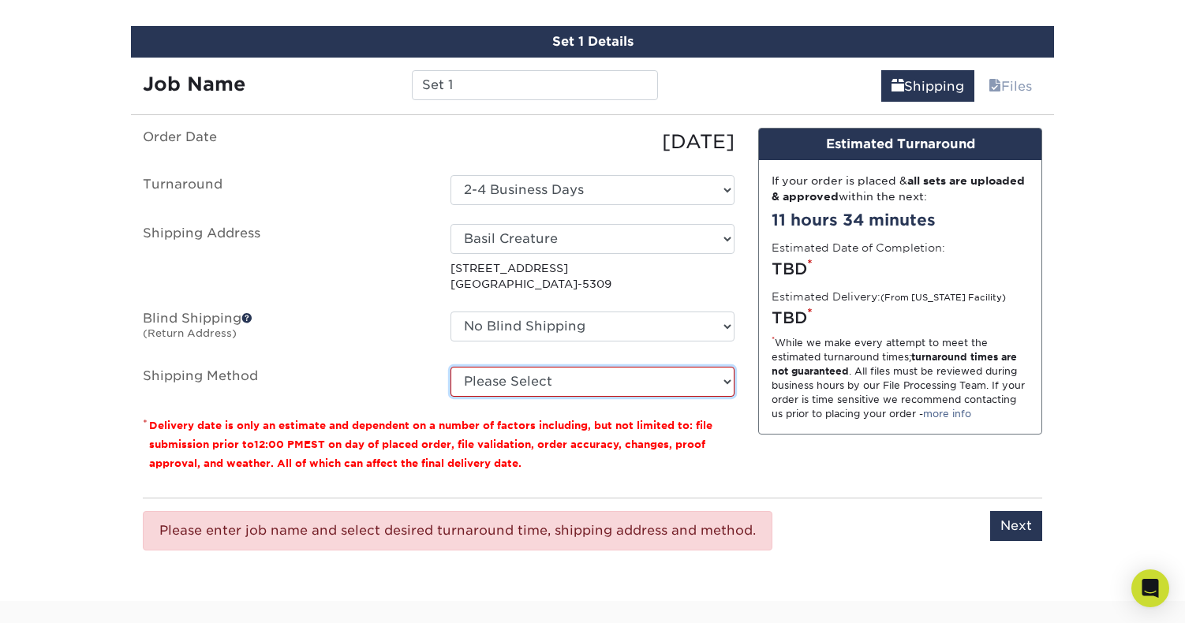
click at [553, 385] on select "Please Select 3 Day Shipping Service (+$16.70) Ground Shipping (+$16.91) 2 Day …" at bounding box center [593, 382] width 284 height 30
select select "12"
click at [451, 367] on select "Please Select 3 Day Shipping Service (+$16.70) Ground Shipping (+$16.91) 2 Day …" at bounding box center [593, 382] width 284 height 30
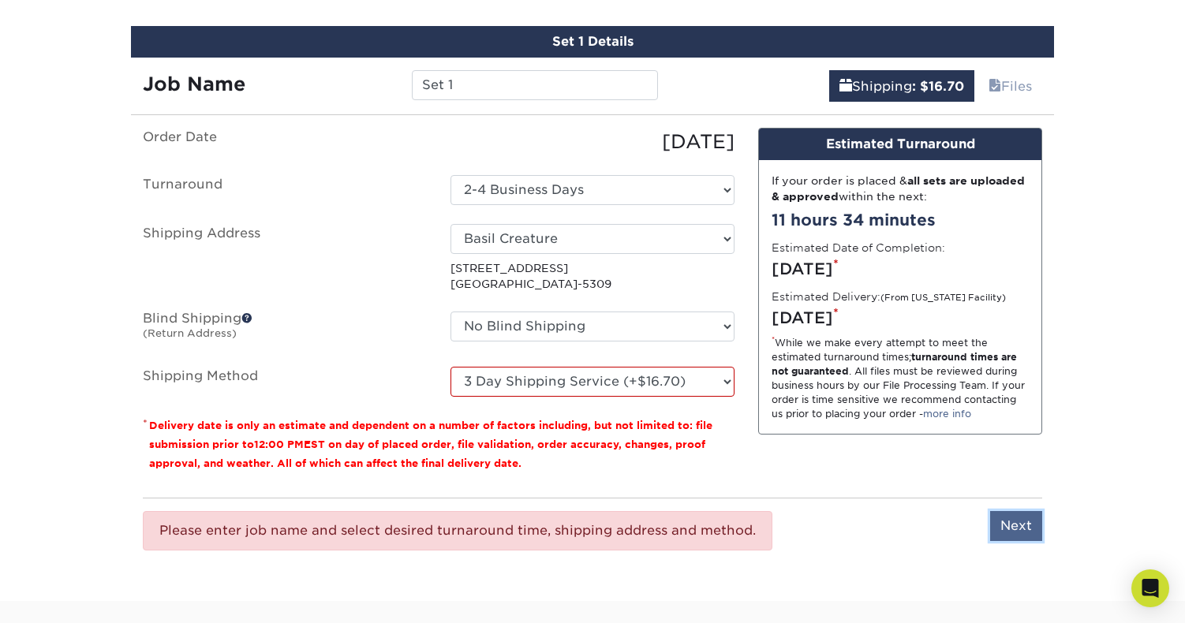
click at [1014, 517] on input "Next" at bounding box center [1016, 526] width 52 height 30
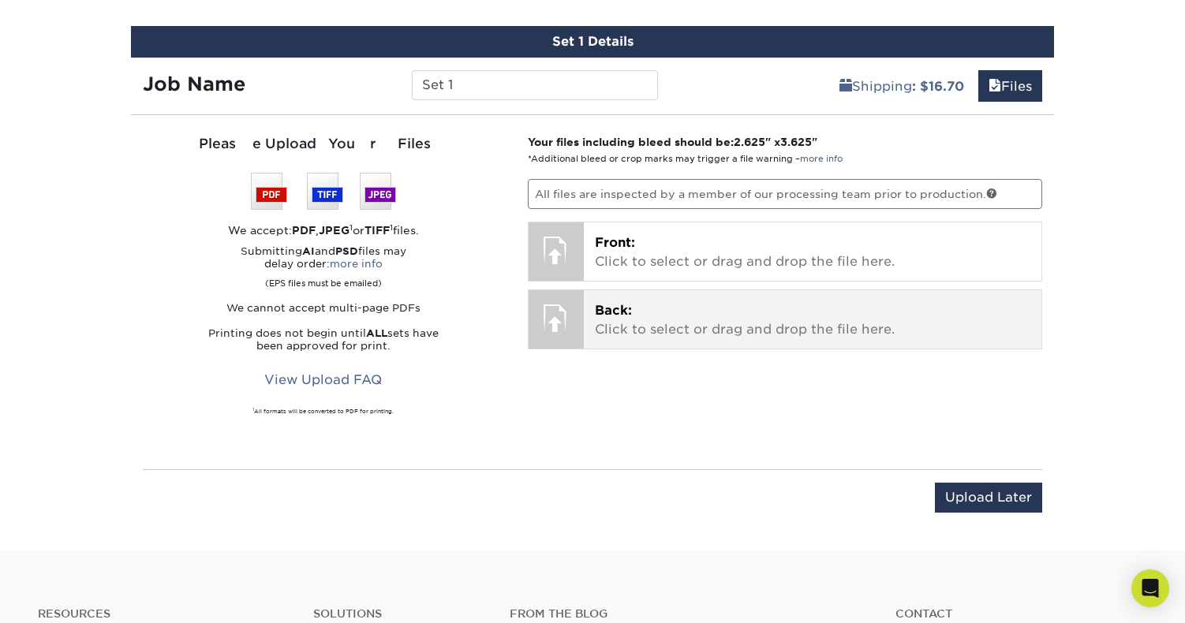
click at [639, 313] on p "Back: Click to select or drag and drop the file here." at bounding box center [813, 320] width 436 height 38
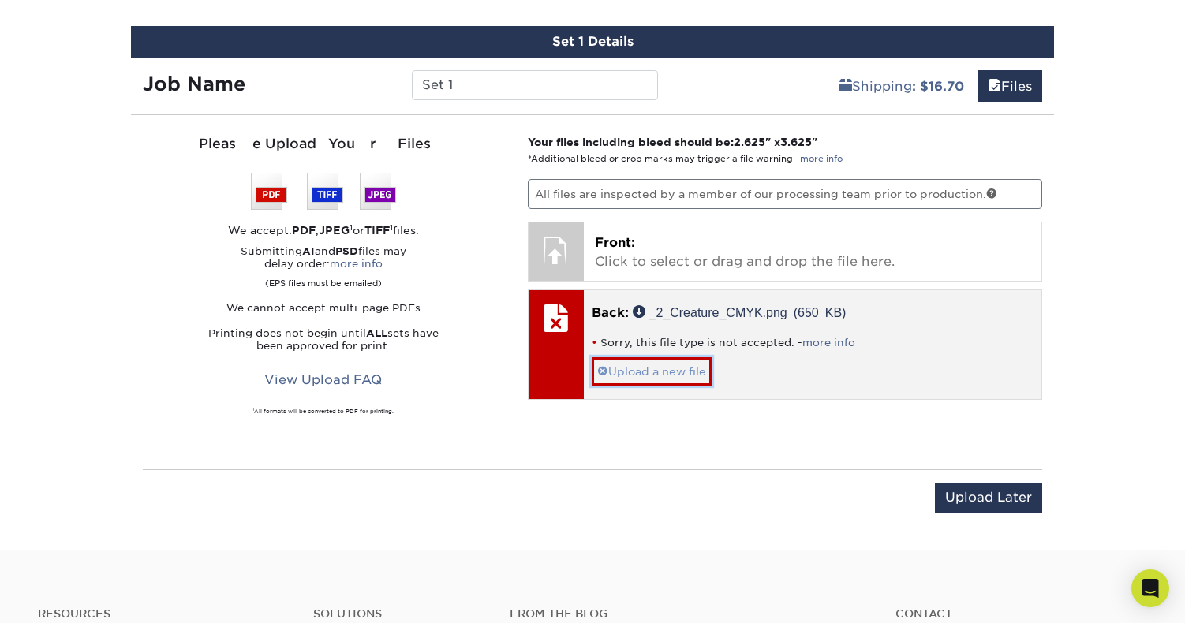
click at [664, 371] on link "Upload a new file" at bounding box center [652, 371] width 120 height 28
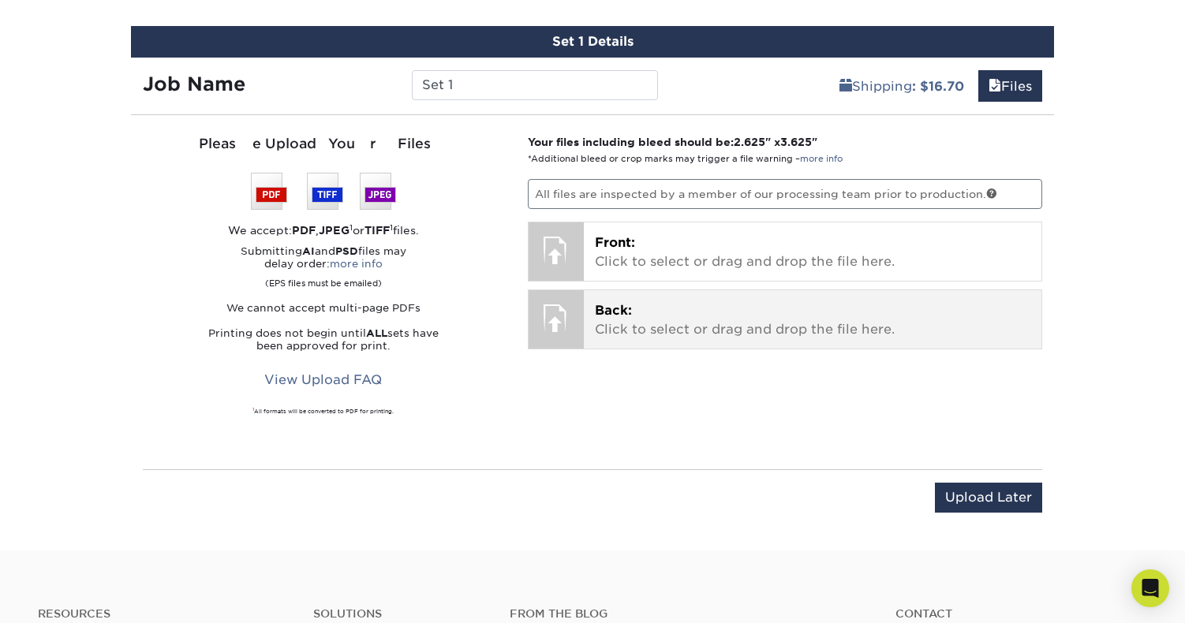
click at [619, 333] on p "Back: Click to select or drag and drop the file here." at bounding box center [813, 320] width 436 height 38
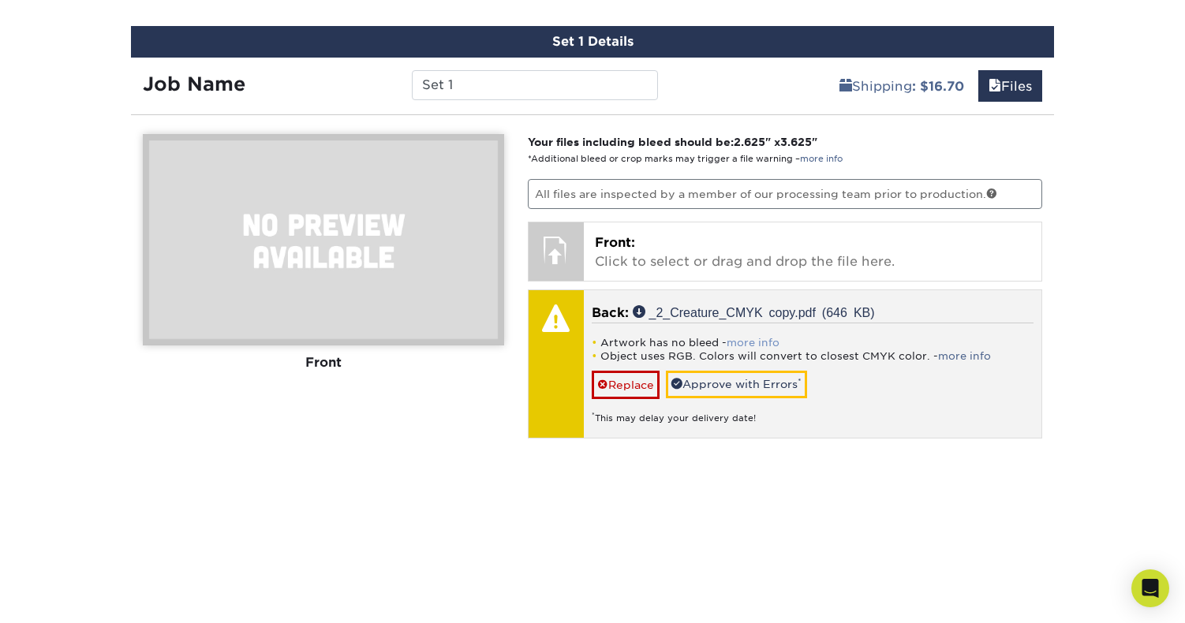
click at [753, 339] on link "more info" at bounding box center [753, 343] width 53 height 12
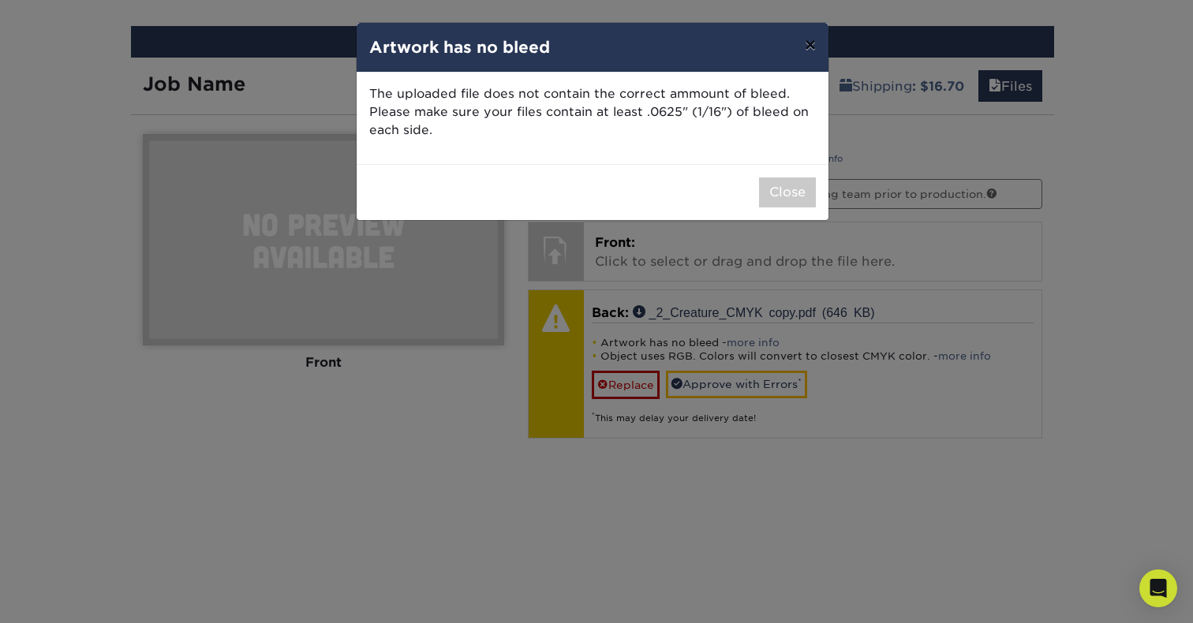
click at [810, 46] on button "×" at bounding box center [810, 45] width 36 height 44
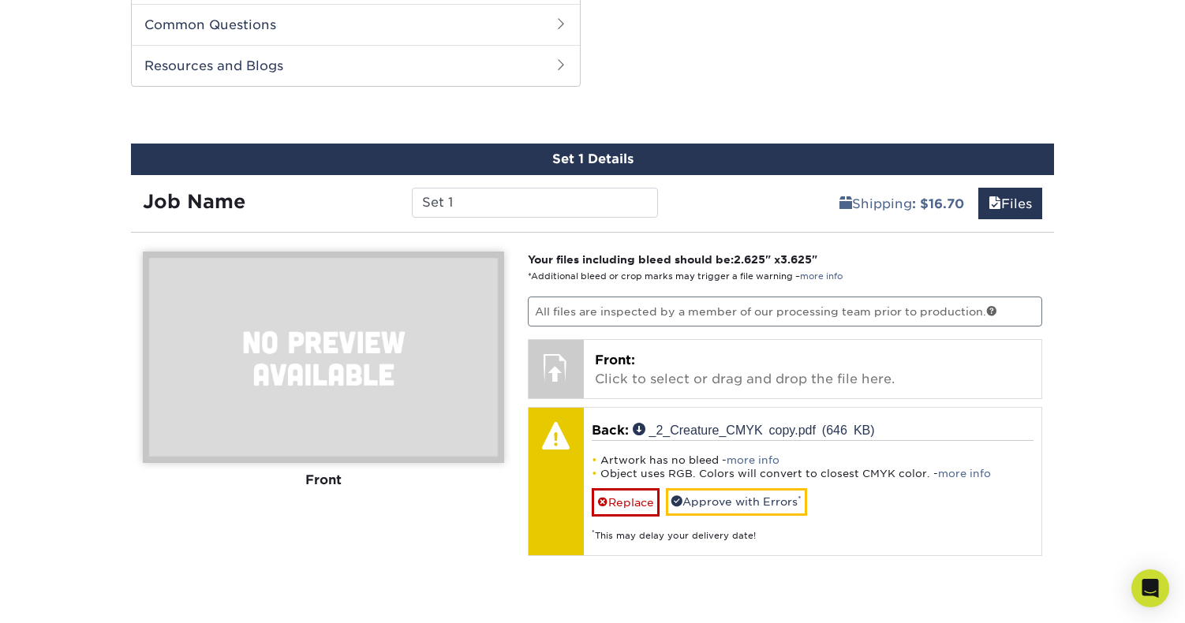
scroll to position [795, 0]
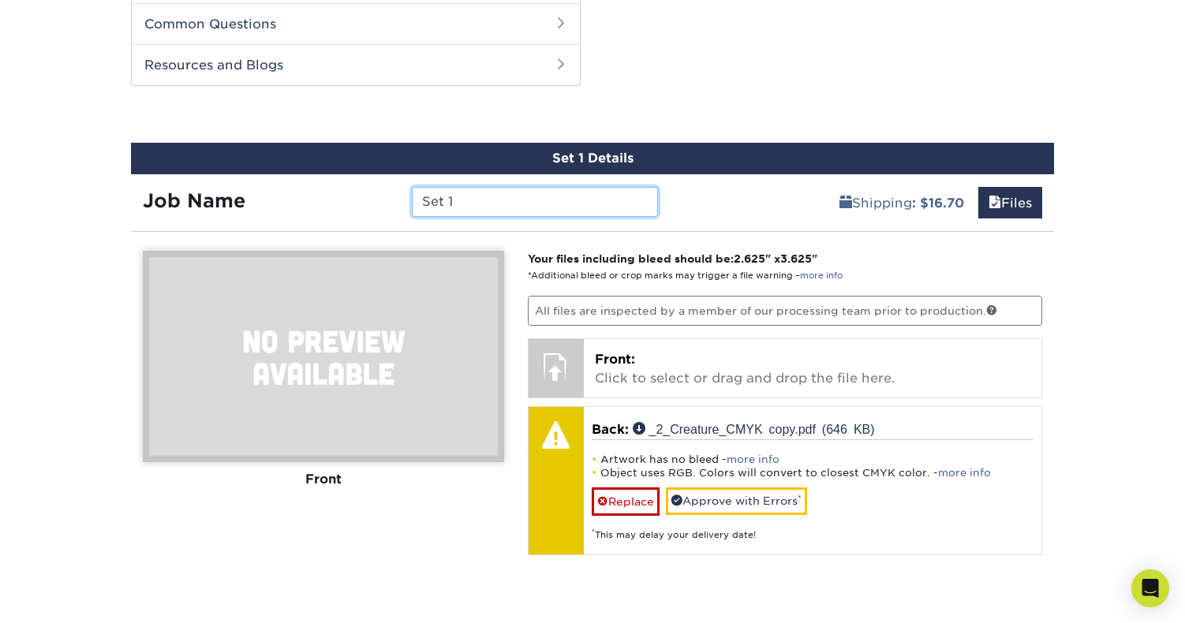
click at [522, 198] on input "Set 1" at bounding box center [534, 202] width 245 height 30
click at [729, 232] on div "Set 1 Details Job Name Set 1 Shipping : $16.70 Files You've choosen mailing ser…" at bounding box center [592, 576] width 923 height 867
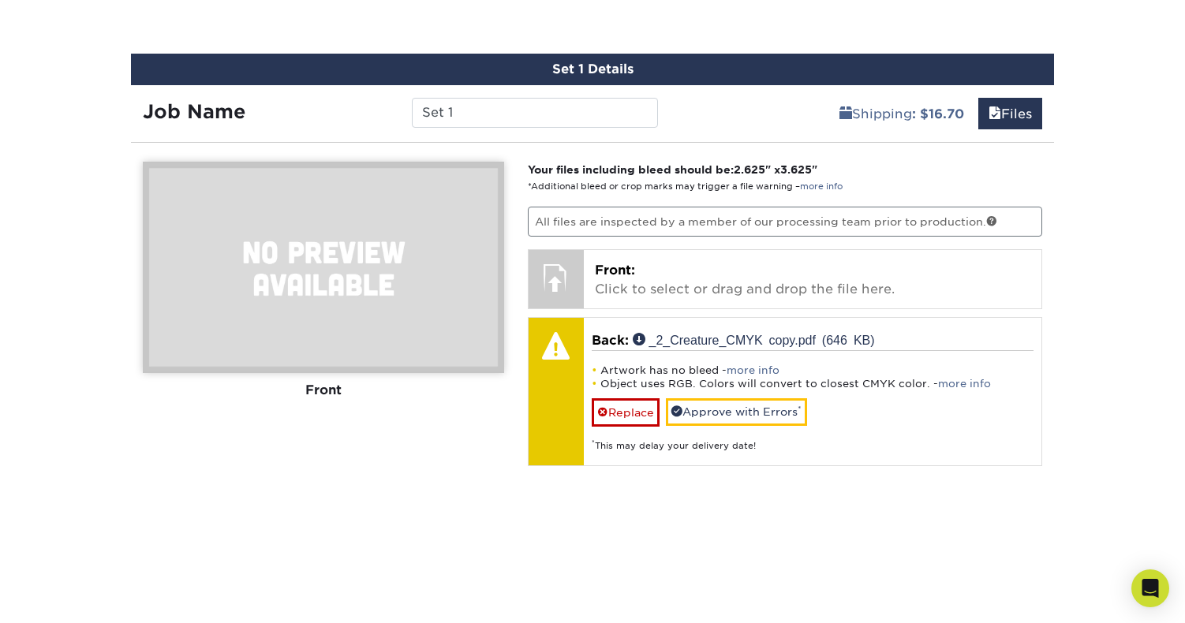
scroll to position [858, 0]
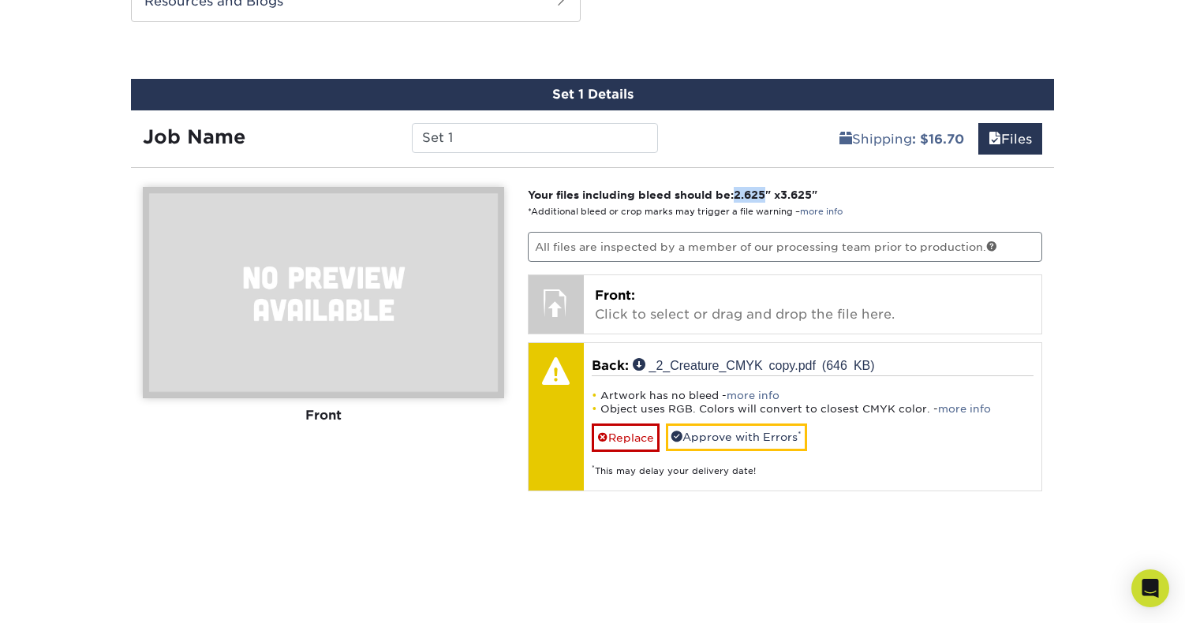
drag, startPoint x: 739, startPoint y: 192, endPoint x: 771, endPoint y: 192, distance: 31.6
click at [771, 192] on strong "Your files including bleed should be: 2.625 " x 3.625 "" at bounding box center [673, 195] width 290 height 13
copy span "2.625"
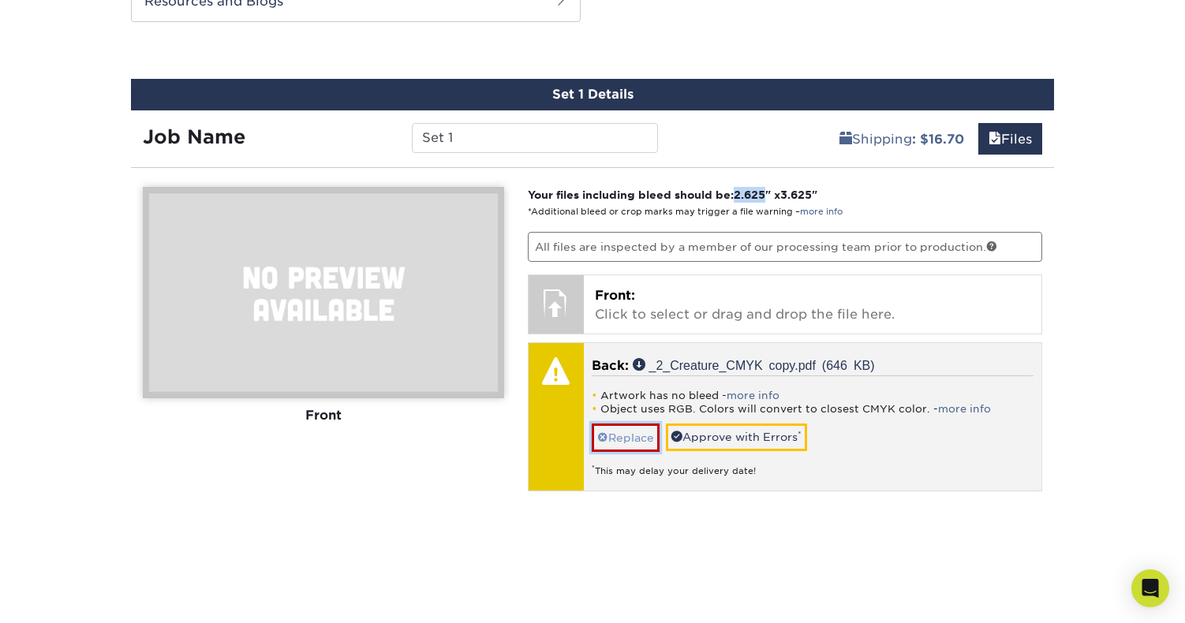
click at [634, 436] on link "Replace" at bounding box center [626, 438] width 68 height 28
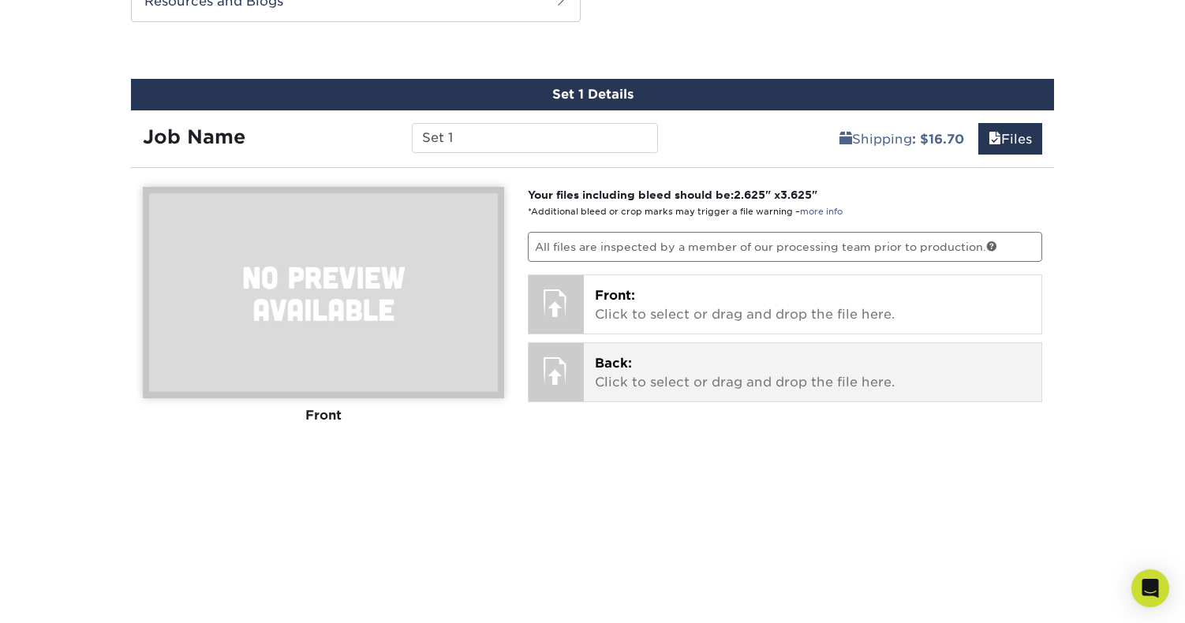
click at [650, 376] on p "Back: Click to select or drag and drop the file here." at bounding box center [813, 373] width 436 height 38
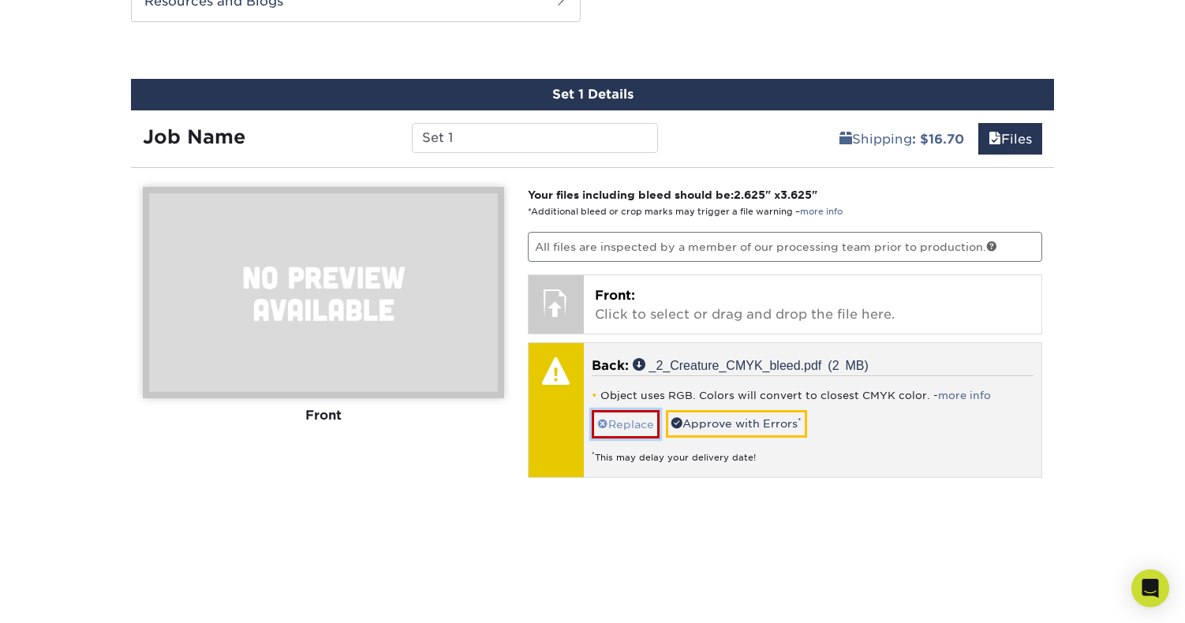
click at [633, 428] on link "Replace" at bounding box center [626, 424] width 68 height 28
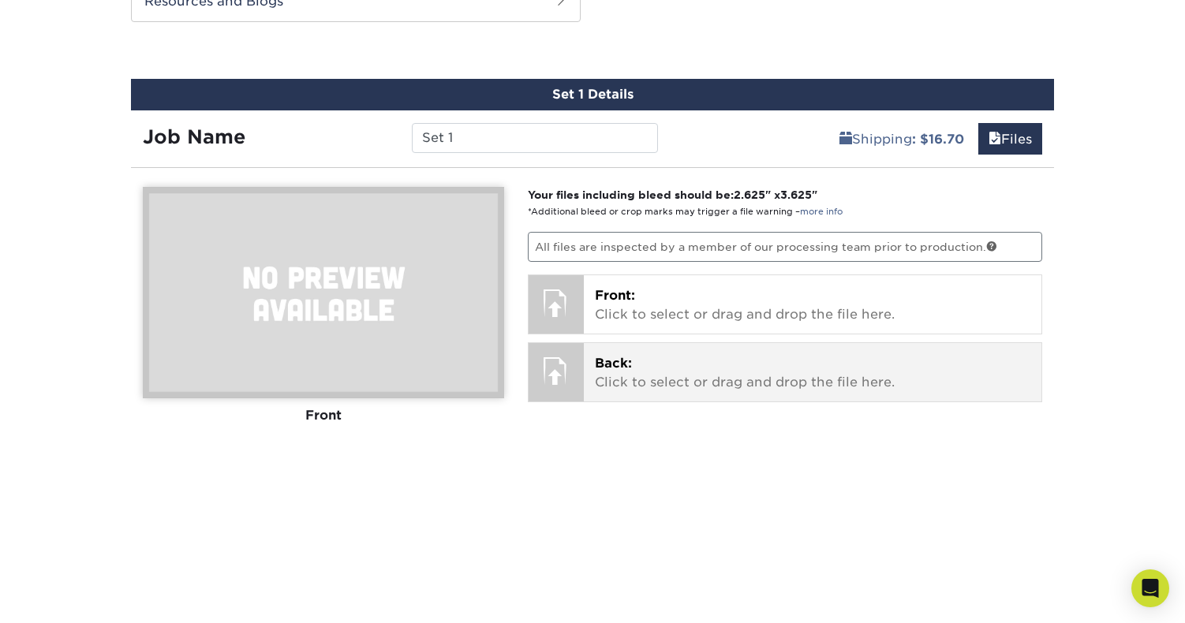
click at [623, 374] on p "Back: Click to select or drag and drop the file here." at bounding box center [813, 373] width 436 height 38
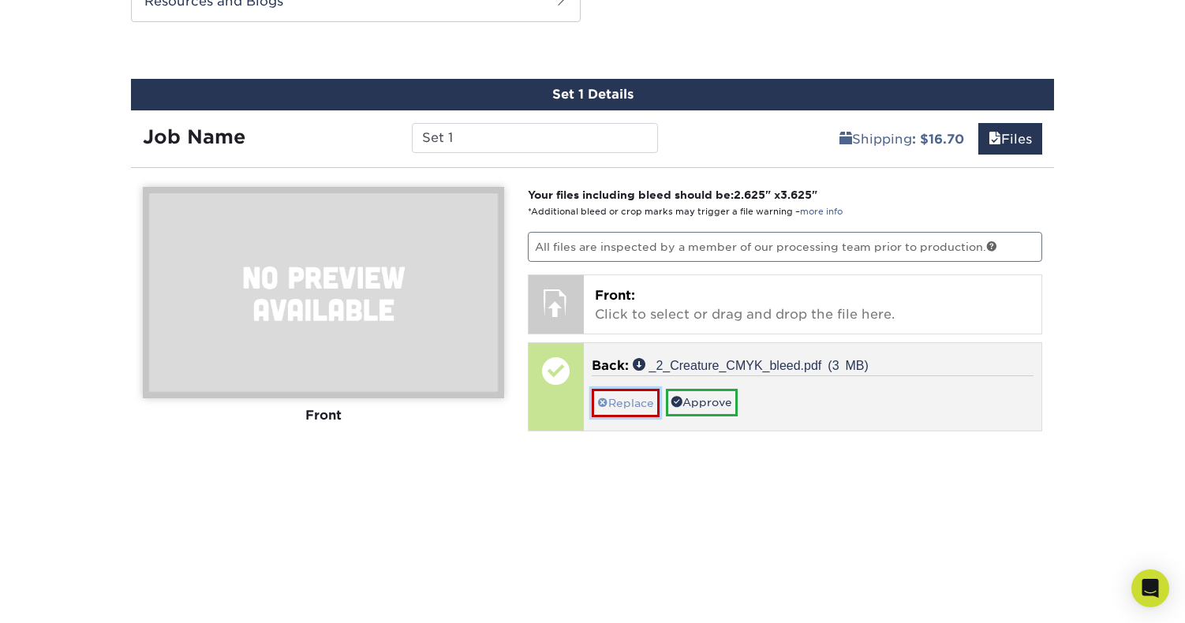
click at [630, 410] on link "Replace" at bounding box center [626, 403] width 68 height 28
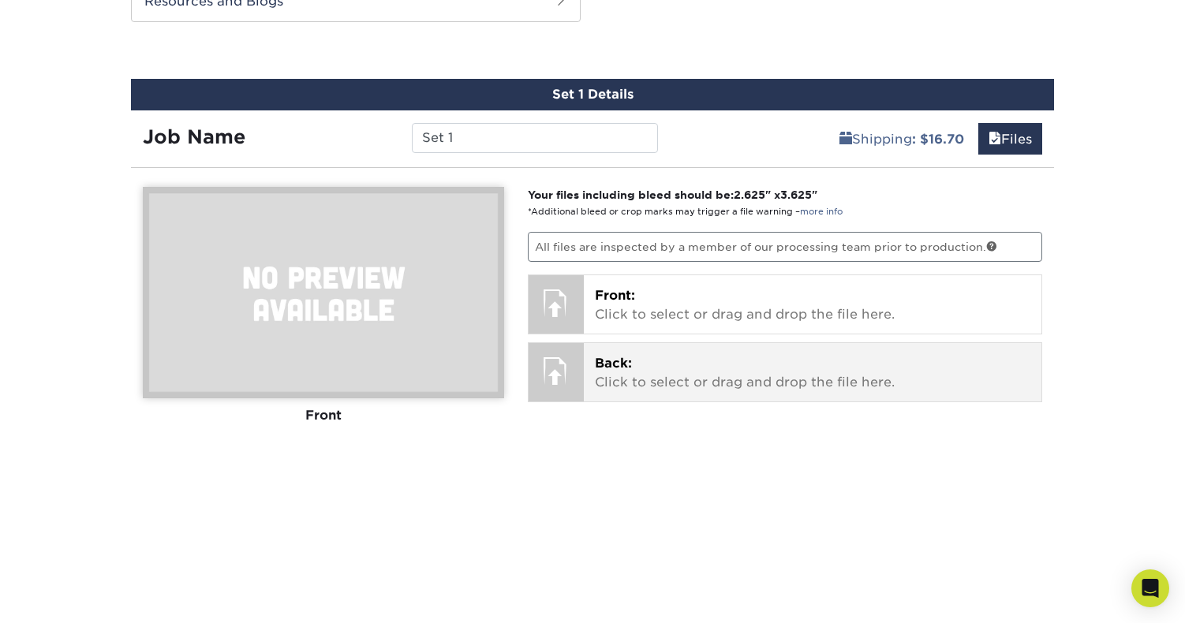
click at [619, 364] on span "Back:" at bounding box center [613, 363] width 37 height 15
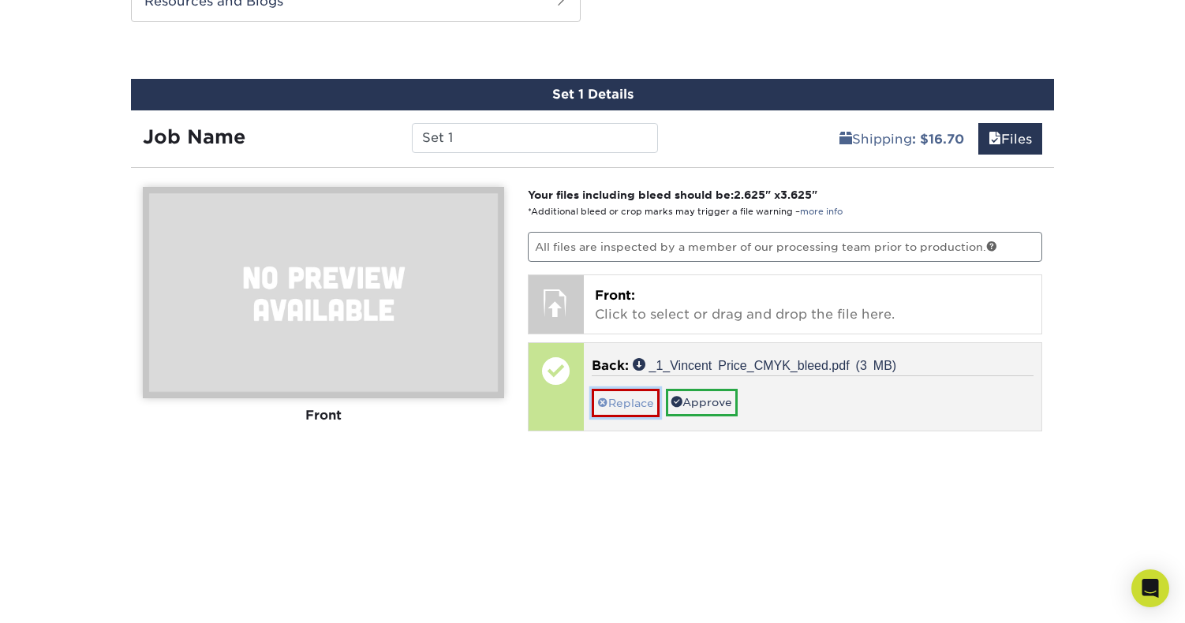
click at [624, 401] on link "Replace" at bounding box center [626, 403] width 68 height 28
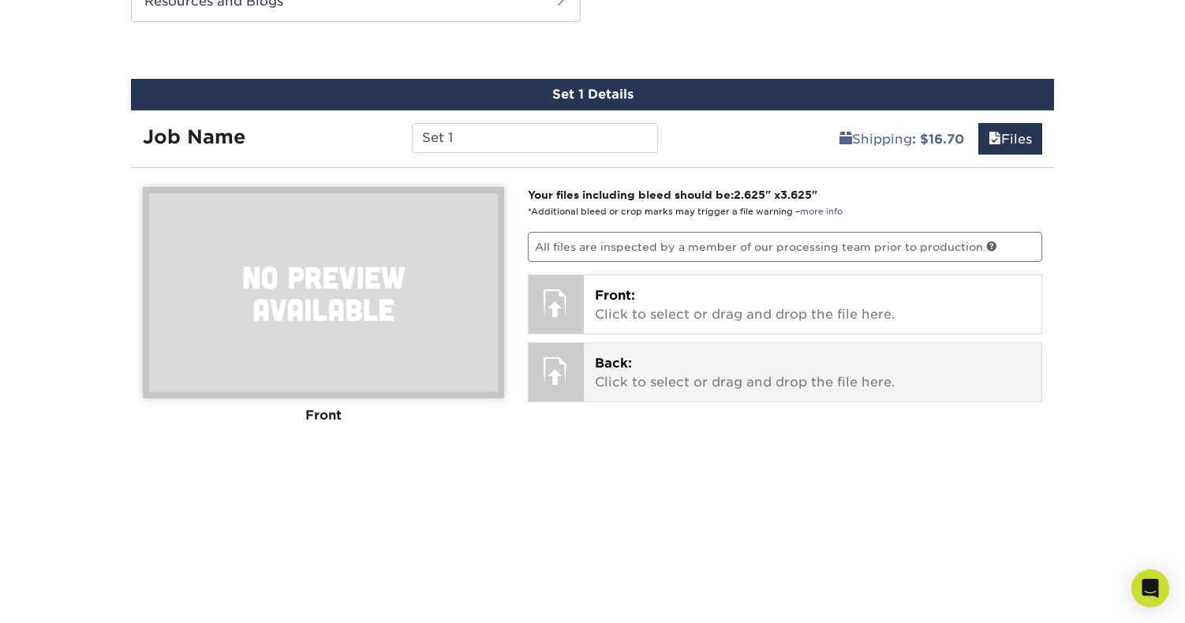
click at [638, 373] on p "Back: Click to select or drag and drop the file here." at bounding box center [813, 373] width 436 height 38
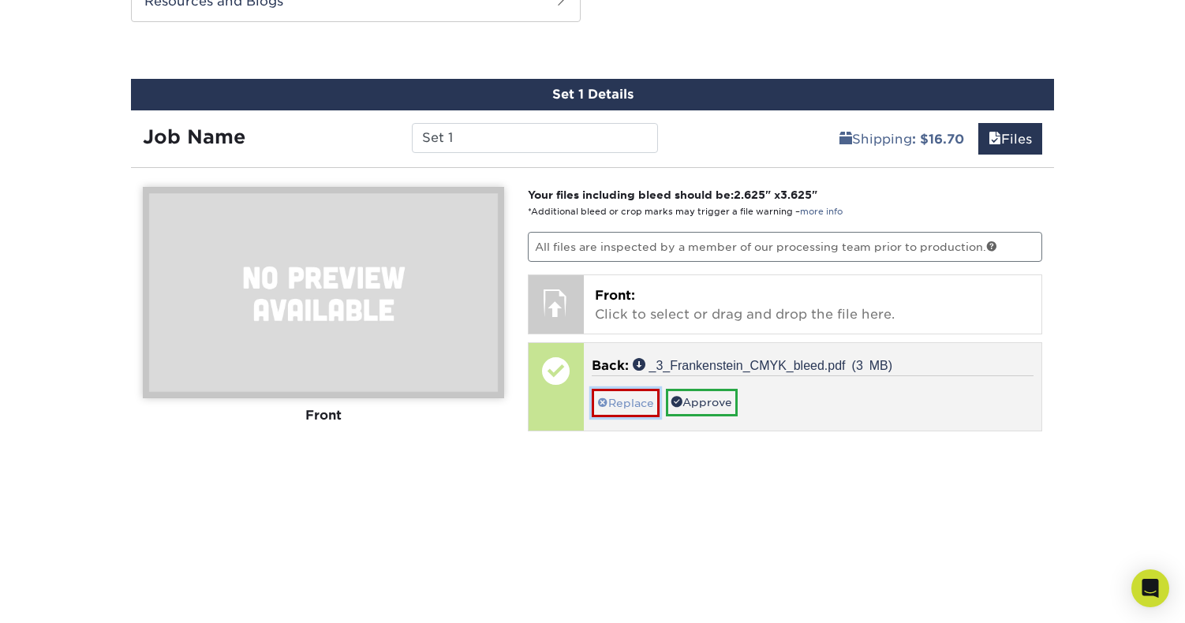
click at [632, 398] on link "Replace" at bounding box center [626, 403] width 68 height 28
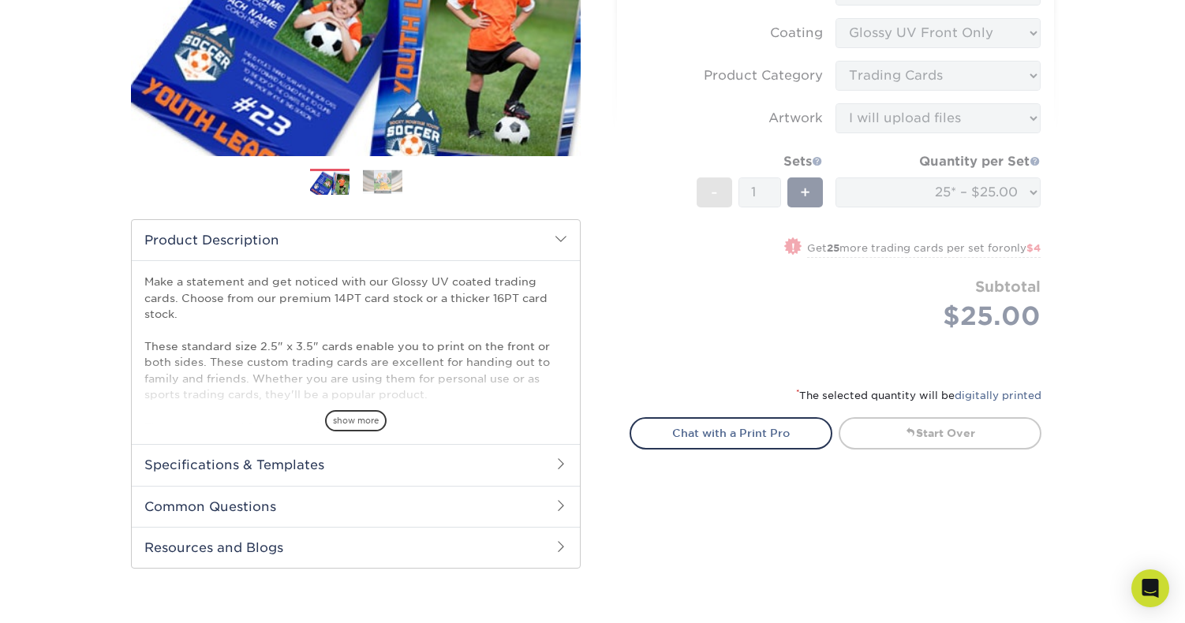
scroll to position [0, 0]
